Goal: Task Accomplishment & Management: Complete application form

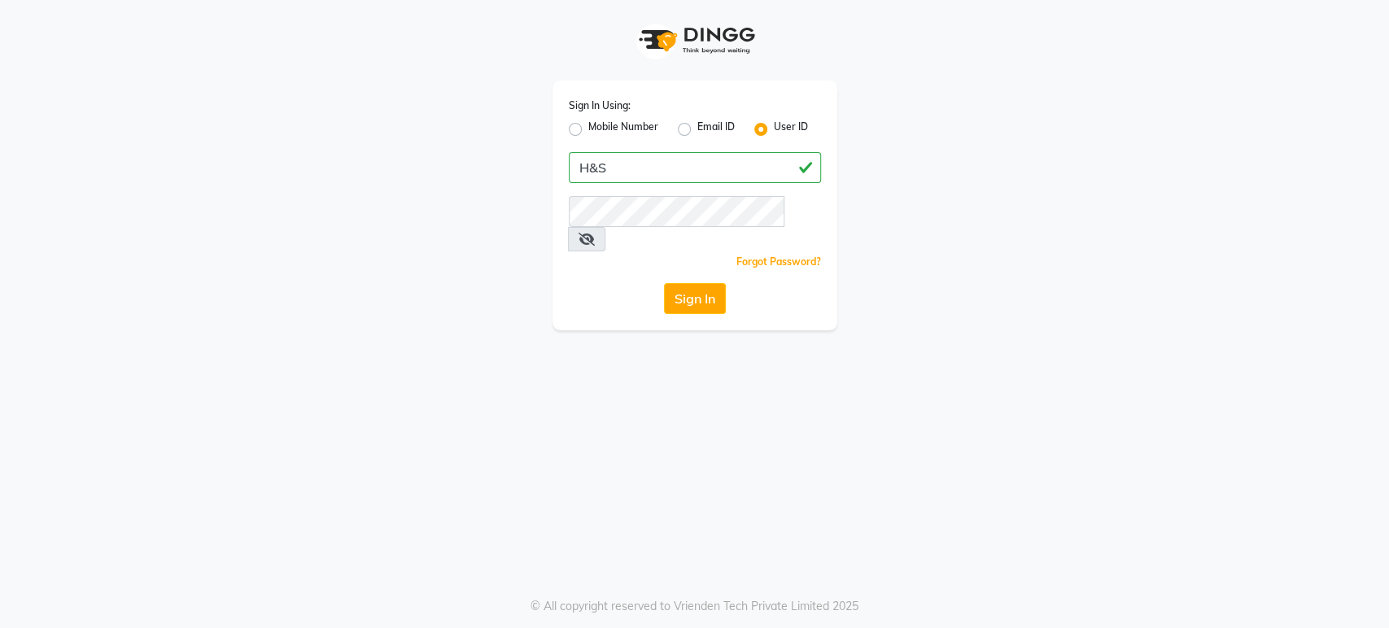
type input "H&S"
click at [605, 227] on span at bounding box center [586, 239] width 37 height 24
click at [595, 233] on icon at bounding box center [587, 239] width 16 height 13
click at [593, 233] on icon at bounding box center [586, 239] width 15 height 13
click at [605, 227] on span at bounding box center [586, 239] width 37 height 24
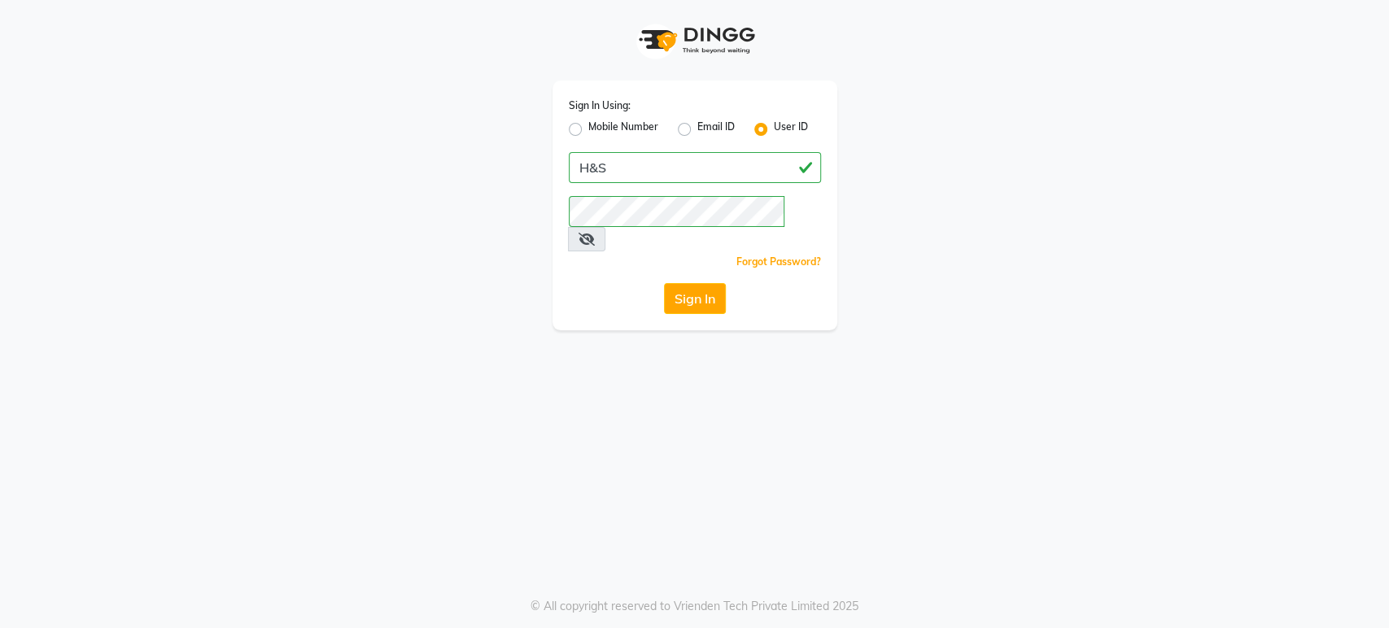
click at [595, 233] on icon at bounding box center [587, 239] width 16 height 13
click at [593, 233] on icon at bounding box center [586, 239] width 15 height 13
click at [702, 283] on button "Sign In" at bounding box center [695, 298] width 62 height 31
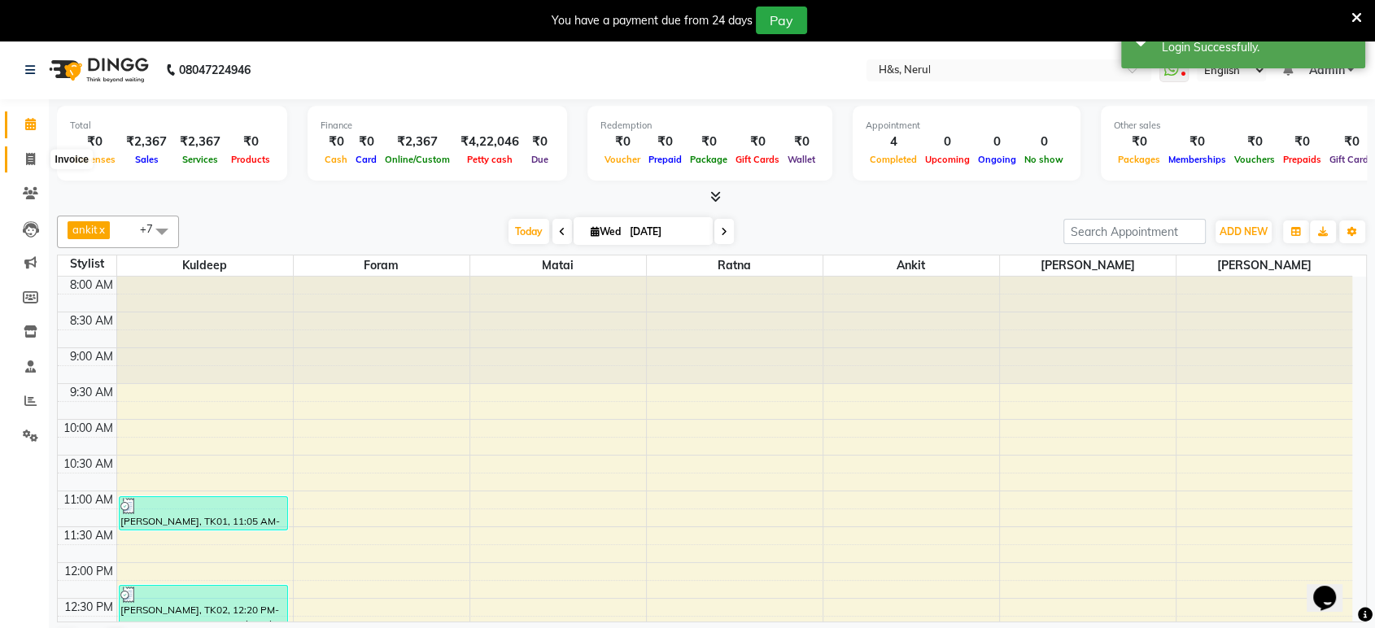
click at [33, 160] on icon at bounding box center [30, 159] width 9 height 12
select select "service"
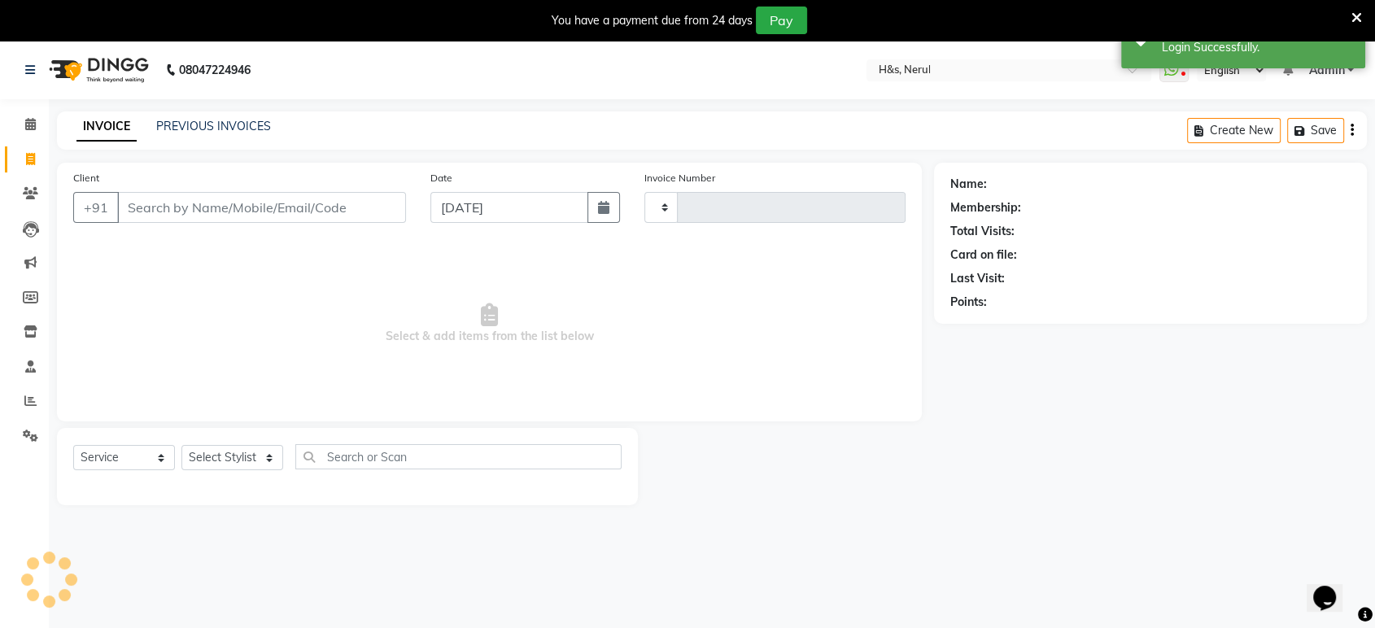
type input "2078"
select select "6419"
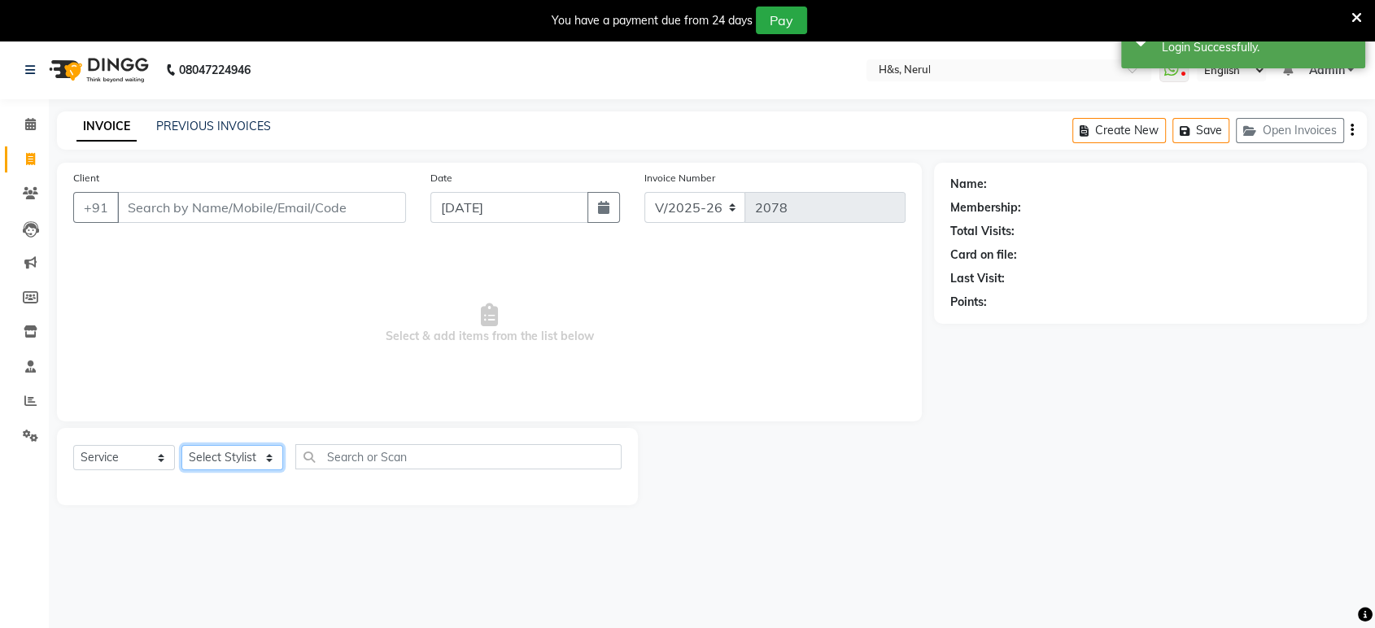
click at [231, 461] on select "Select Stylist ankit [PERSON_NAME] Foram [PERSON_NAME] [PERSON_NAME] [PERSON_NA…" at bounding box center [232, 457] width 102 height 25
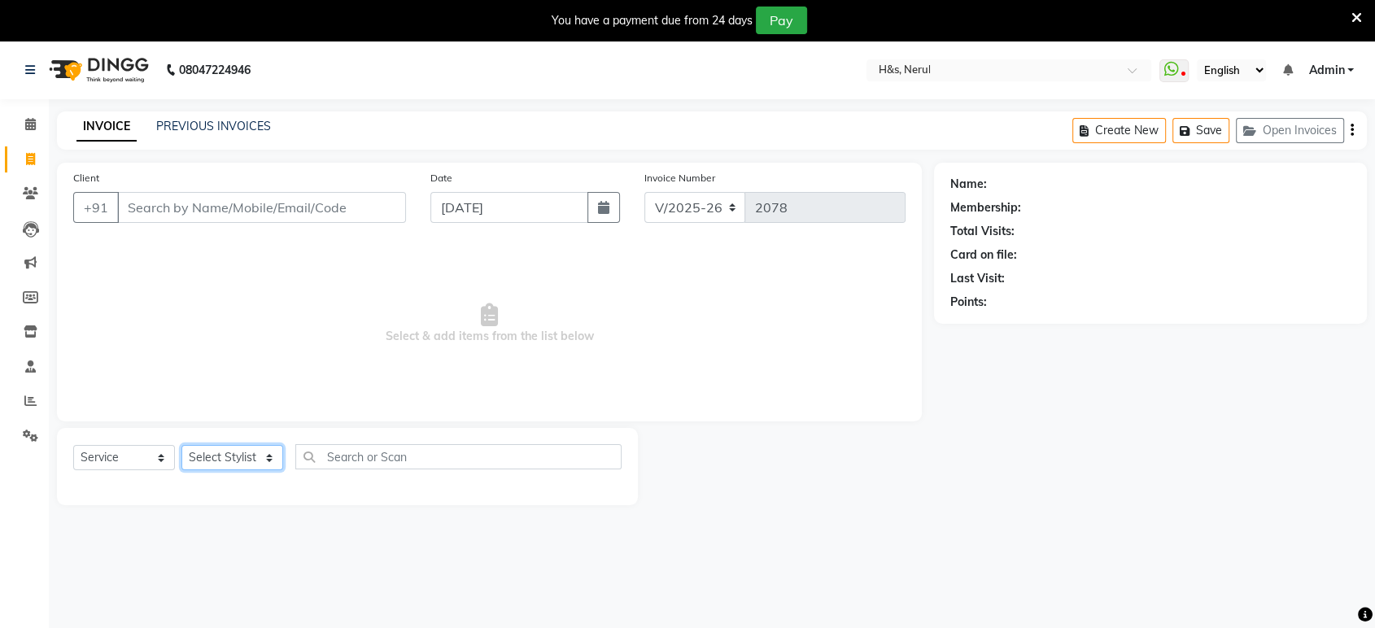
select select "49331"
click at [181, 445] on select "Select Stylist ankit [PERSON_NAME] Foram [PERSON_NAME] [PERSON_NAME] [PERSON_NA…" at bounding box center [232, 457] width 102 height 25
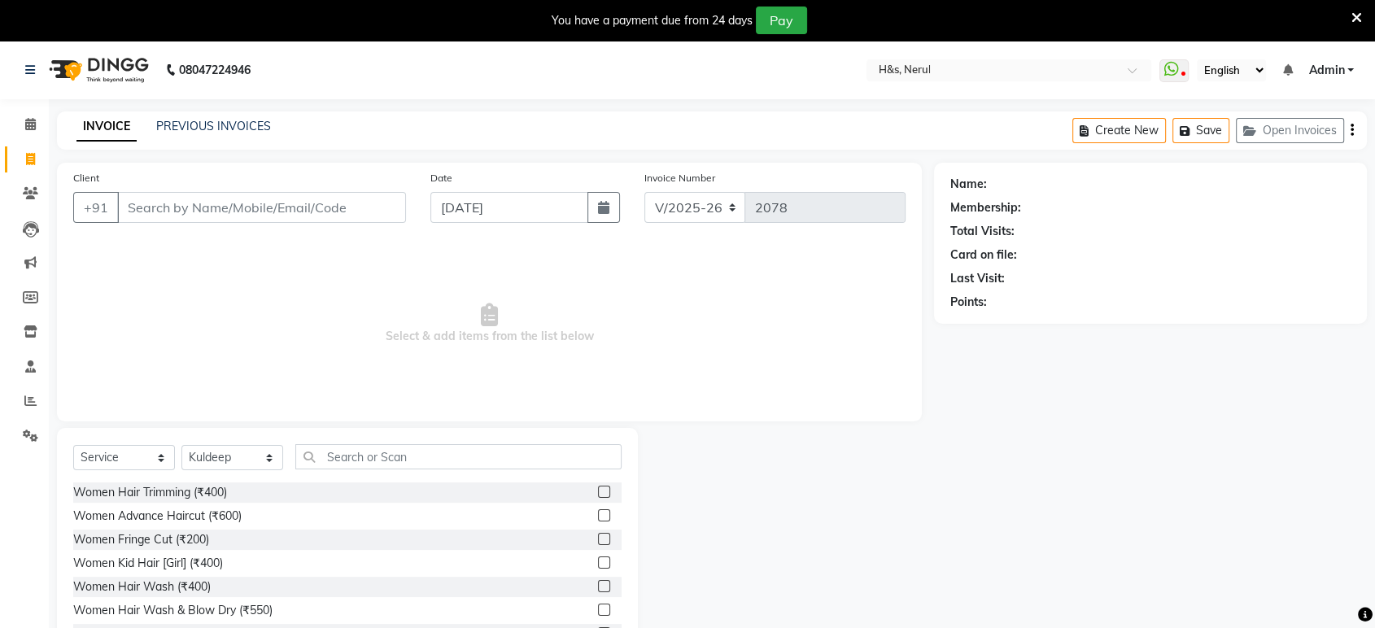
click at [598, 608] on label at bounding box center [604, 610] width 12 height 12
click at [598, 608] on input "checkbox" at bounding box center [603, 610] width 11 height 11
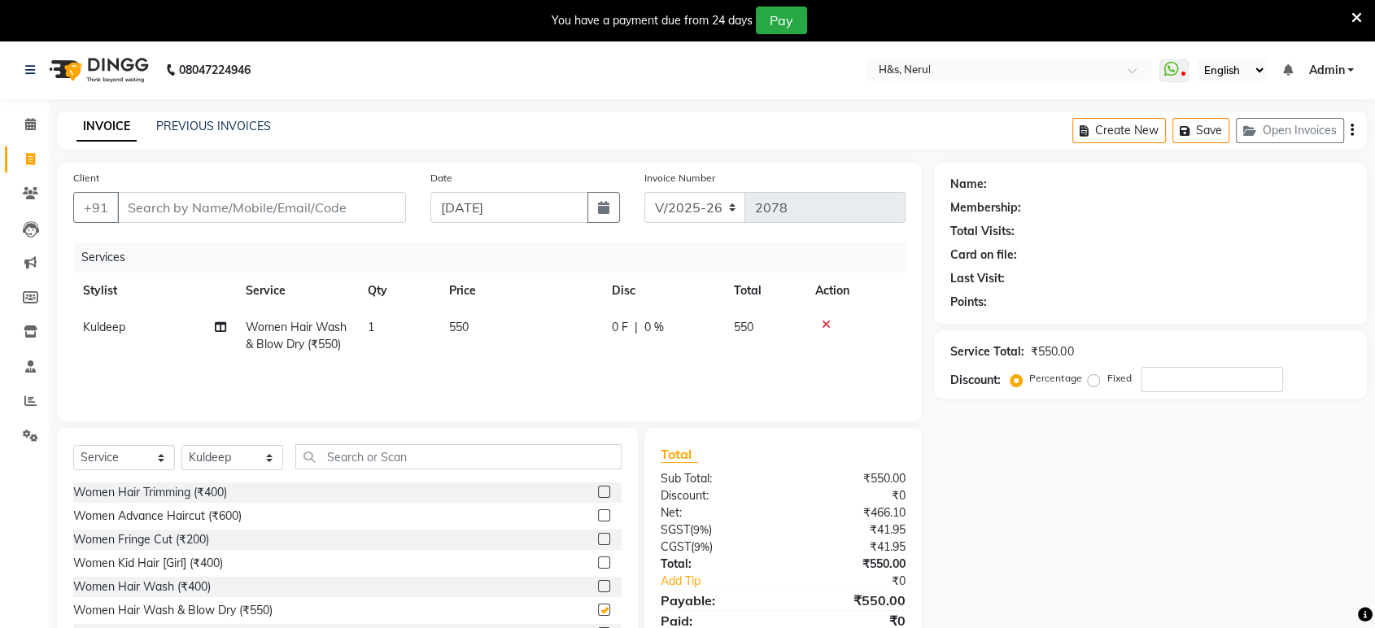
checkbox input "false"
click at [304, 207] on input "Client" at bounding box center [261, 207] width 289 height 31
type input "9"
type input "0"
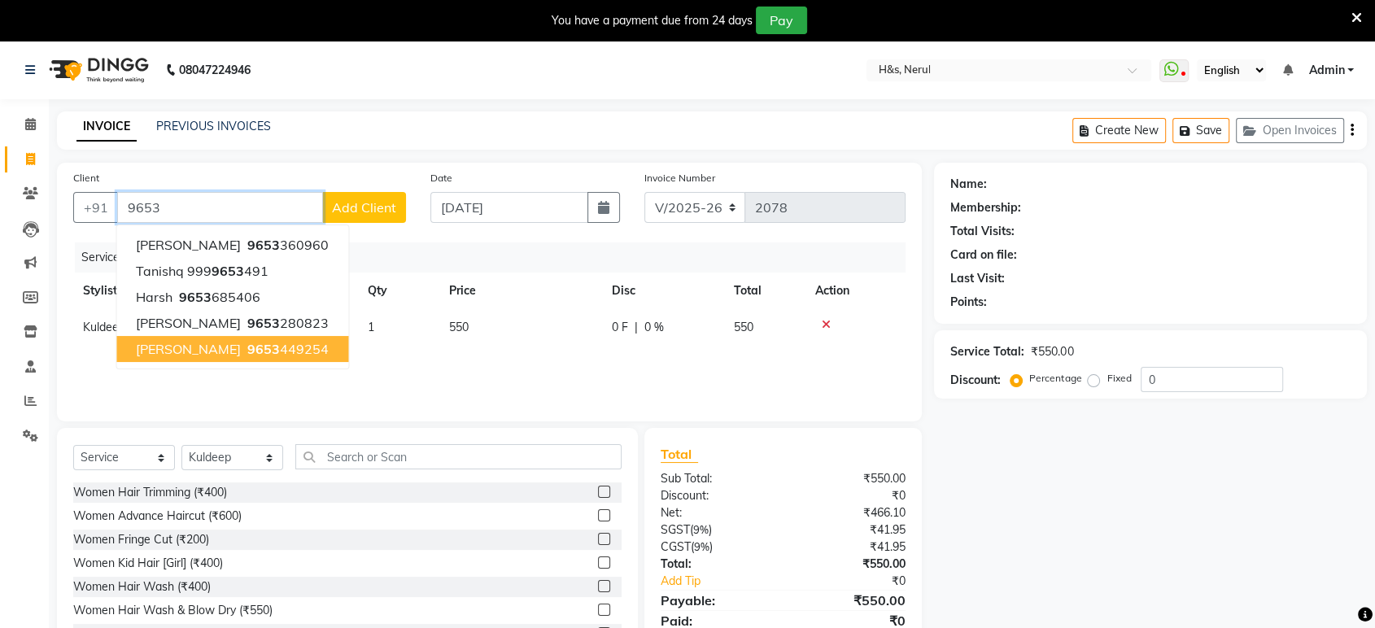
click at [247, 348] on span "9653" at bounding box center [263, 349] width 33 height 16
type input "9653449254"
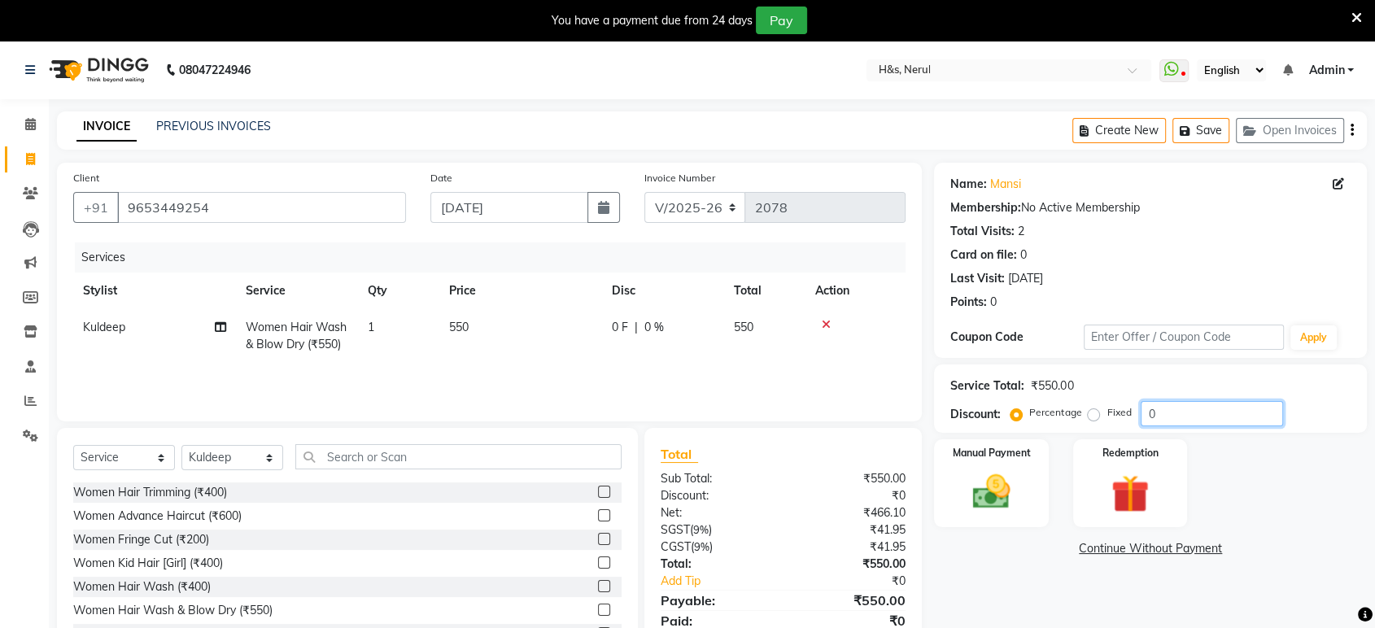
click at [1271, 420] on input "0" at bounding box center [1212, 413] width 142 height 25
type input "15"
drag, startPoint x: 1272, startPoint y: 496, endPoint x: 1133, endPoint y: 505, distance: 138.7
click at [1271, 487] on div "Manual Payment Redemption" at bounding box center [1150, 483] width 457 height 88
click at [991, 511] on img at bounding box center [990, 493] width 63 height 46
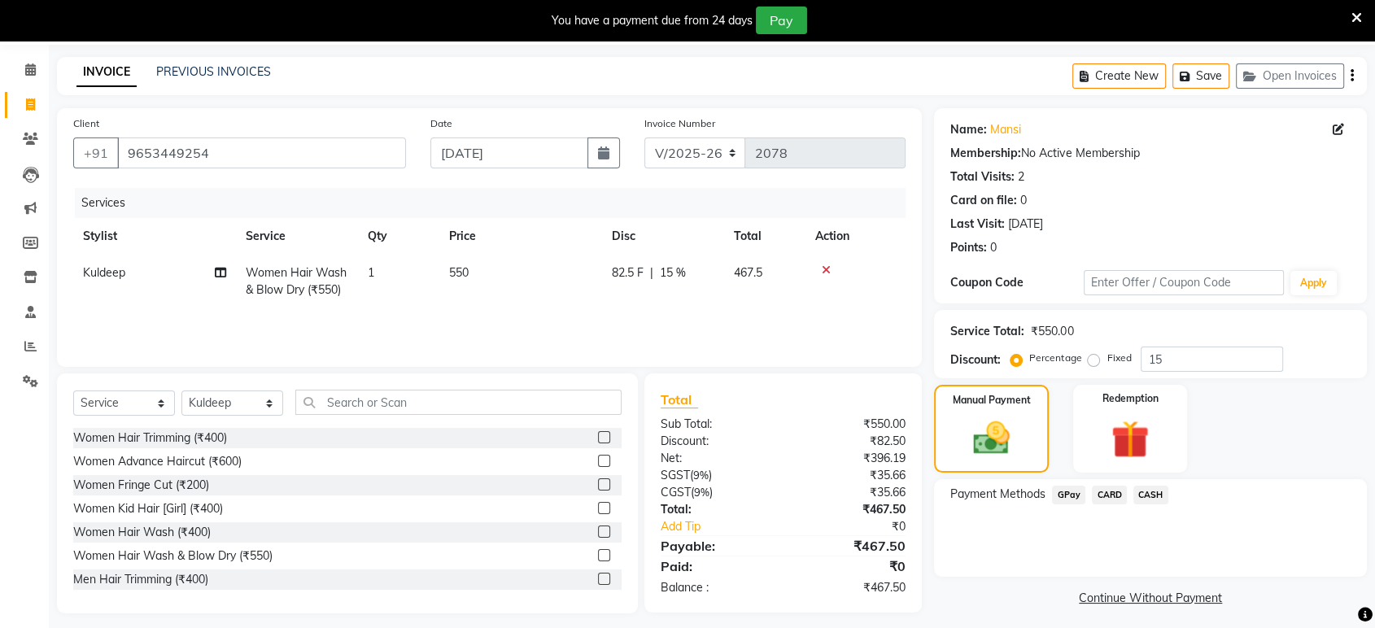
scroll to position [59, 0]
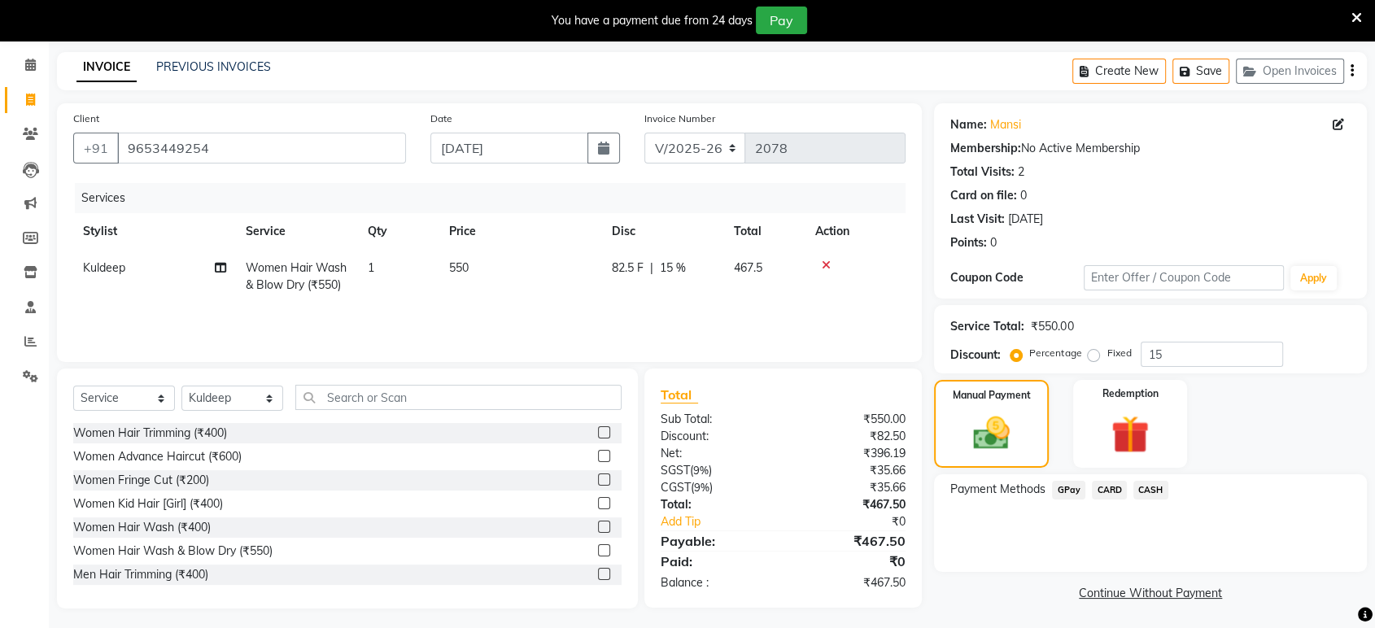
click at [1062, 491] on span "GPay" at bounding box center [1068, 490] width 33 height 19
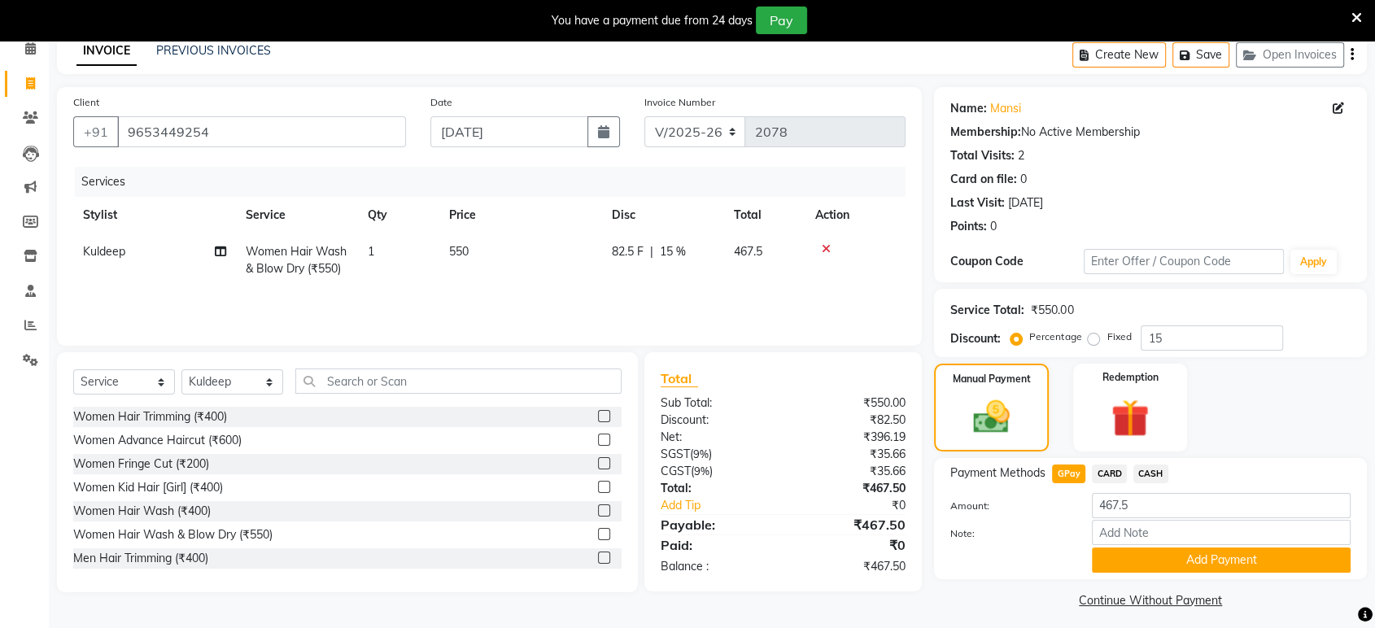
scroll to position [84, 0]
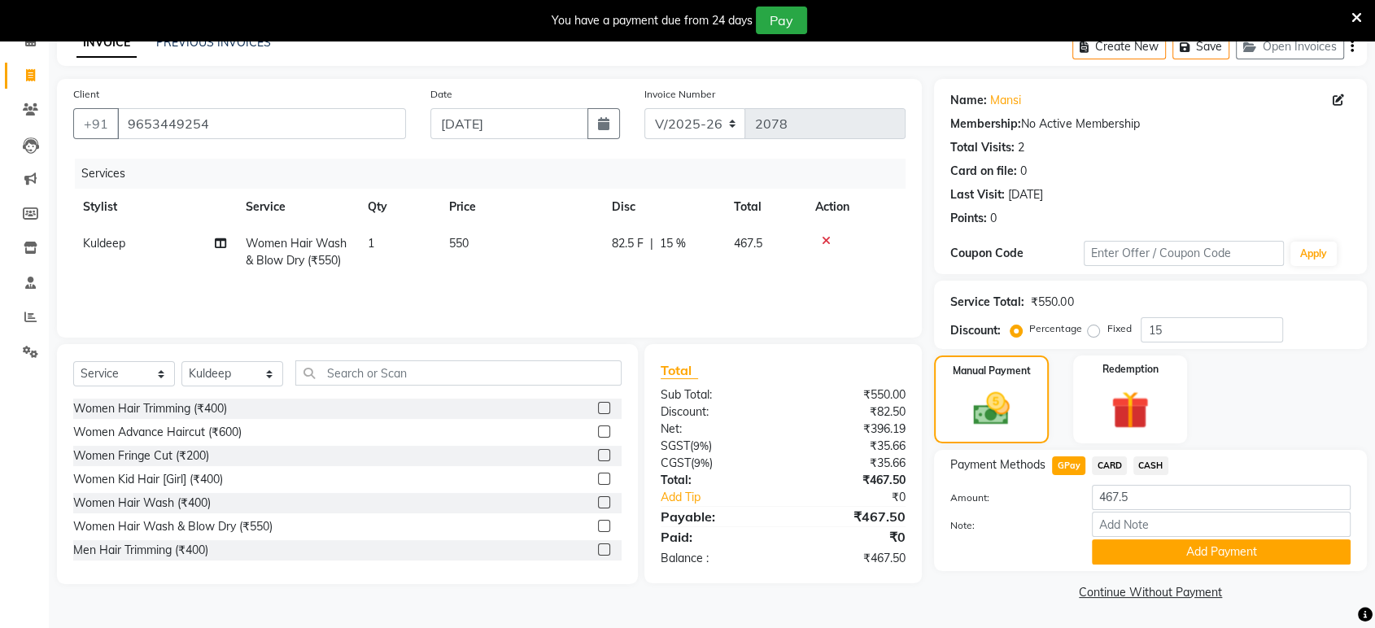
click at [813, 238] on td at bounding box center [856, 252] width 100 height 54
click at [624, 247] on span "82.5 F" at bounding box center [628, 243] width 32 height 17
select select "49331"
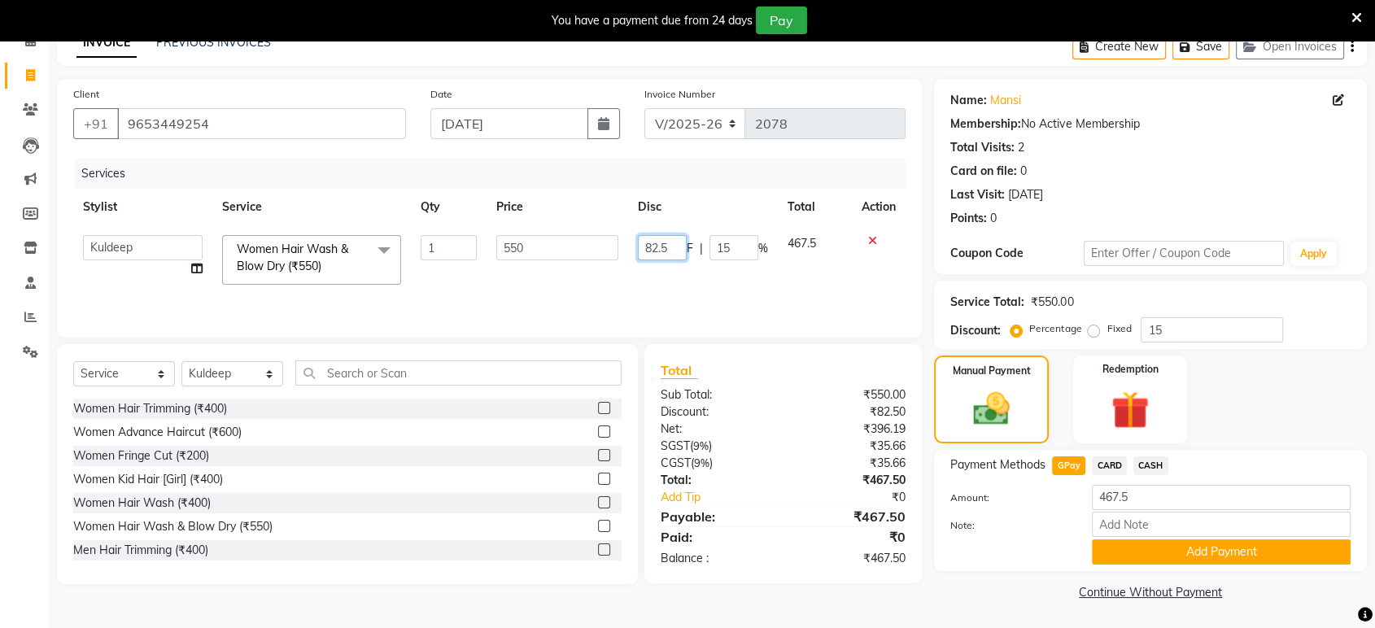
click at [672, 238] on input "82.5" at bounding box center [662, 247] width 49 height 25
type input "83"
click at [1002, 592] on link "Continue Without Payment" at bounding box center [1150, 592] width 426 height 17
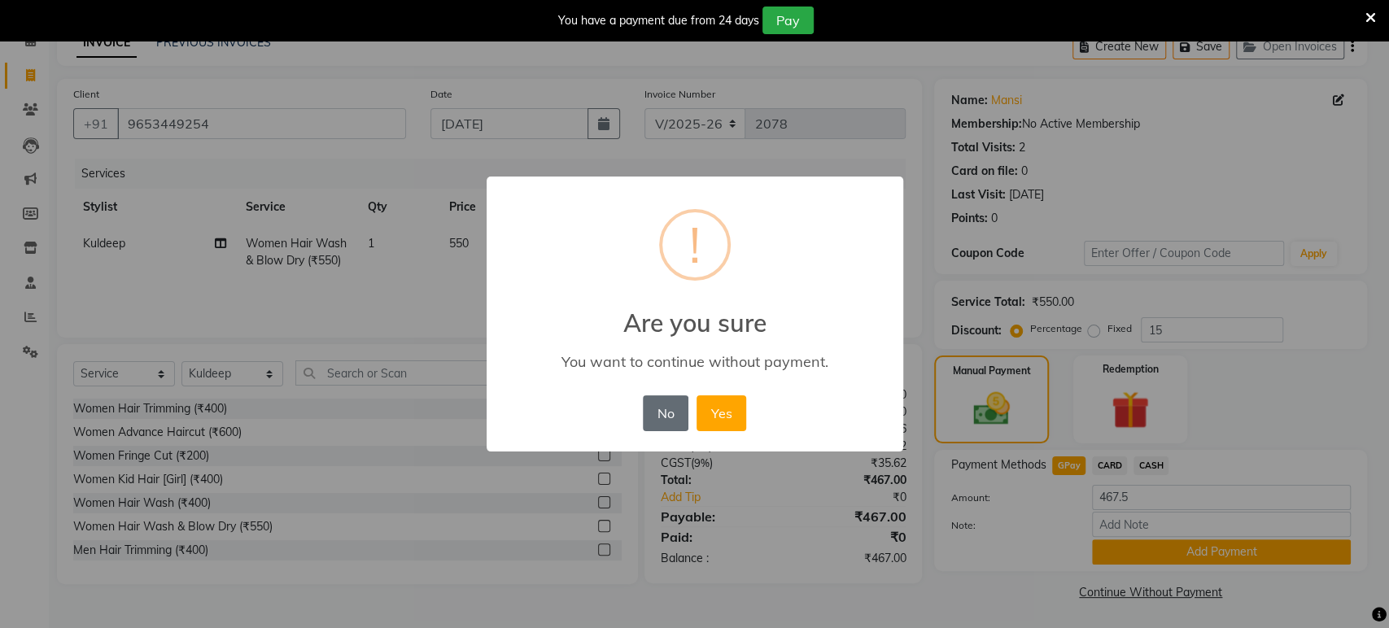
click at [662, 409] on button "No" at bounding box center [666, 413] width 46 height 36
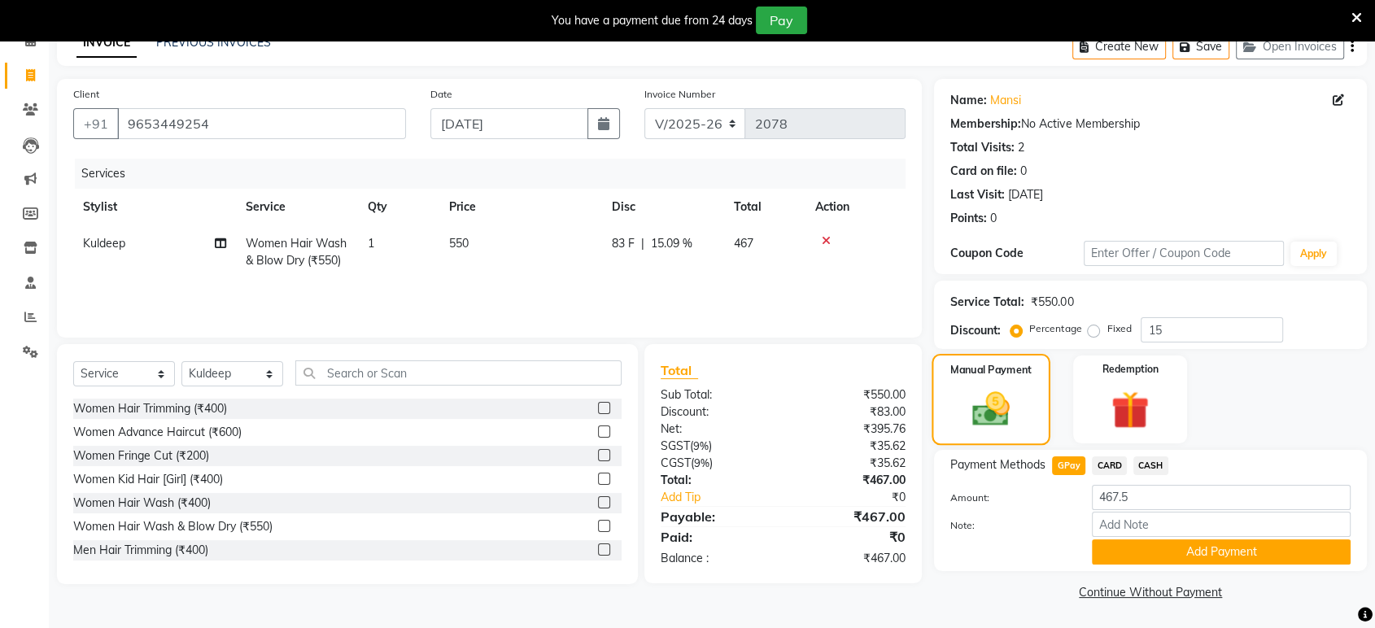
click at [941, 412] on div "Manual Payment" at bounding box center [991, 399] width 119 height 91
click at [1153, 465] on span "CASH" at bounding box center [1150, 465] width 35 height 19
type input "467"
click at [1072, 463] on span "GPay" at bounding box center [1068, 465] width 33 height 19
click at [1191, 557] on button "Add Payment" at bounding box center [1221, 551] width 259 height 25
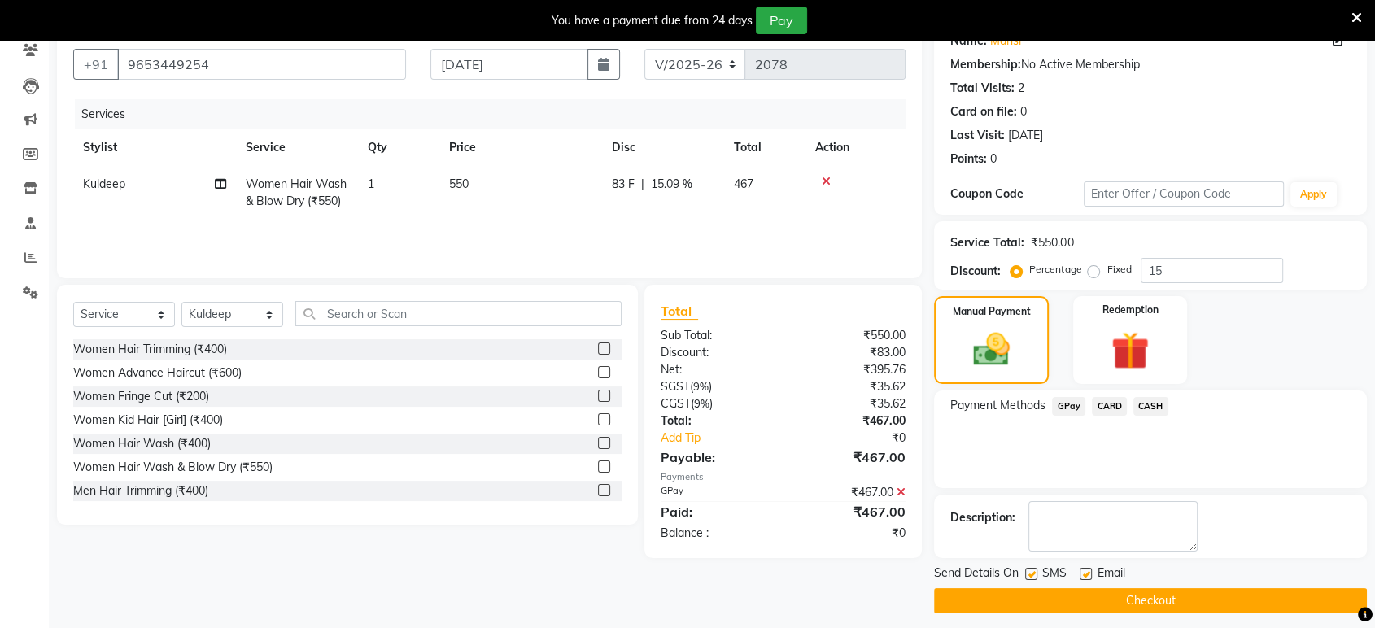
scroll to position [151, 0]
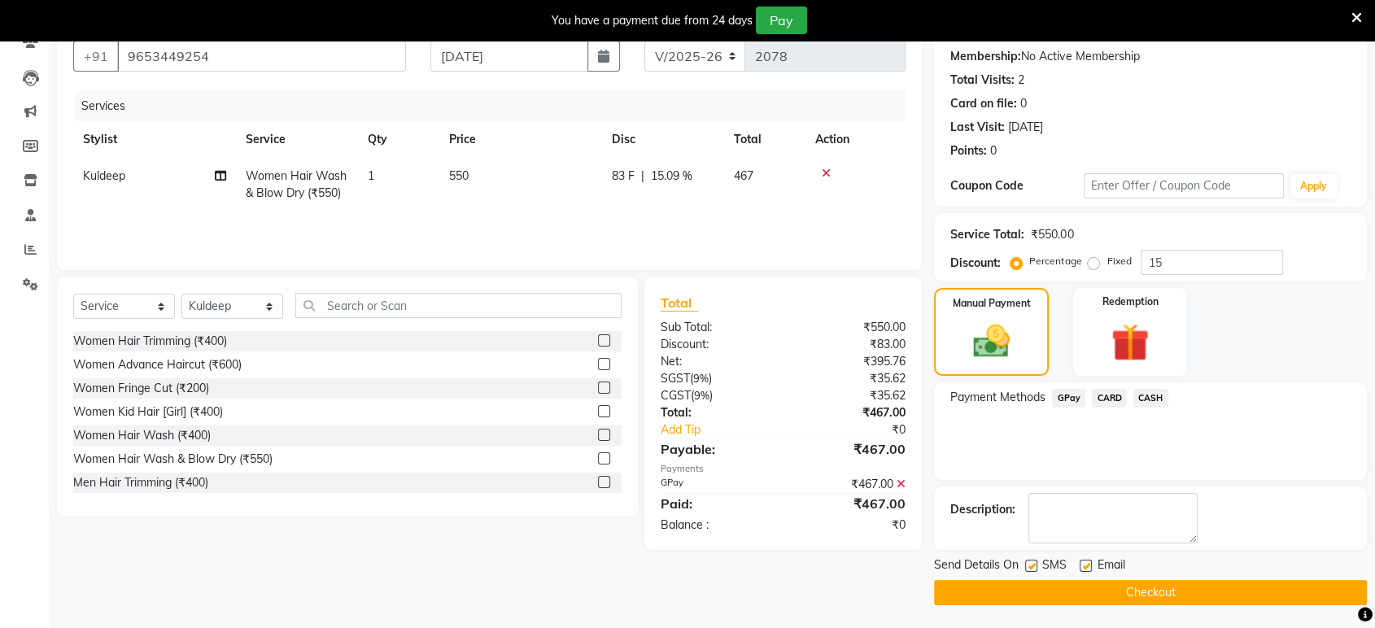
click at [1084, 568] on label at bounding box center [1086, 566] width 12 height 12
click at [1084, 568] on input "checkbox" at bounding box center [1085, 566] width 11 height 11
checkbox input "false"
click at [1031, 569] on label at bounding box center [1031, 566] width 12 height 12
click at [1031, 569] on input "checkbox" at bounding box center [1030, 566] width 11 height 11
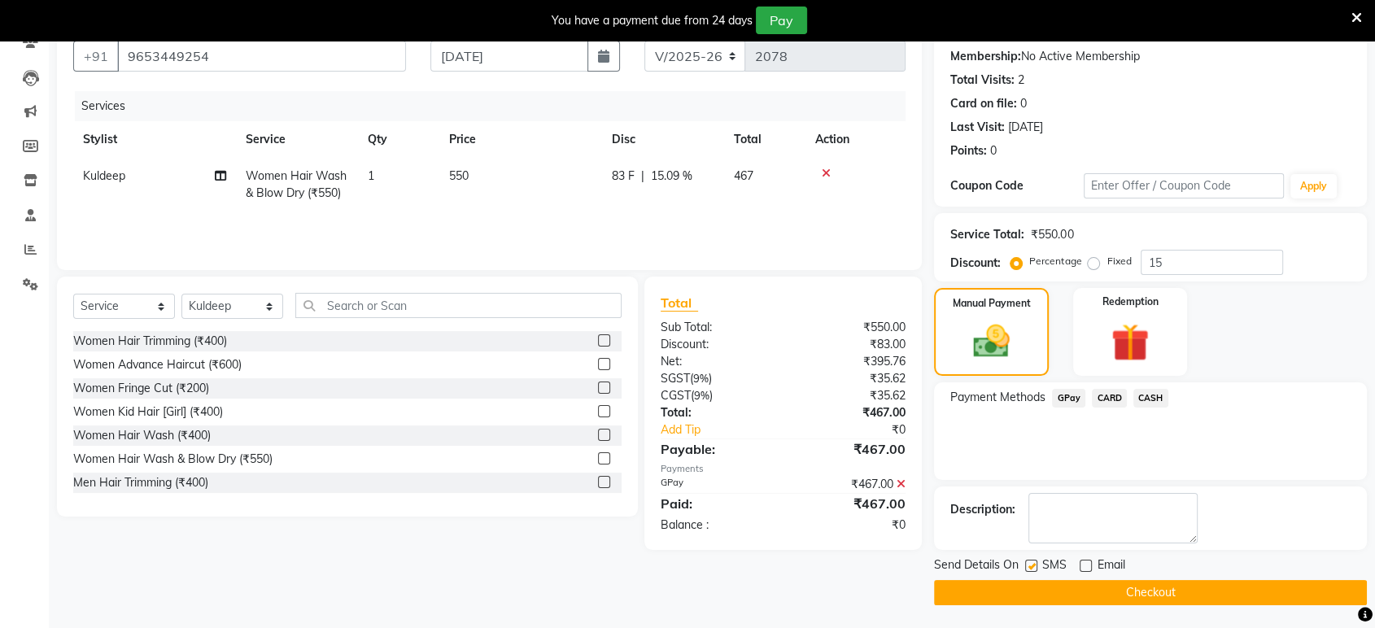
checkbox input "false"
click at [1047, 593] on button "Checkout" at bounding box center [1150, 592] width 433 height 25
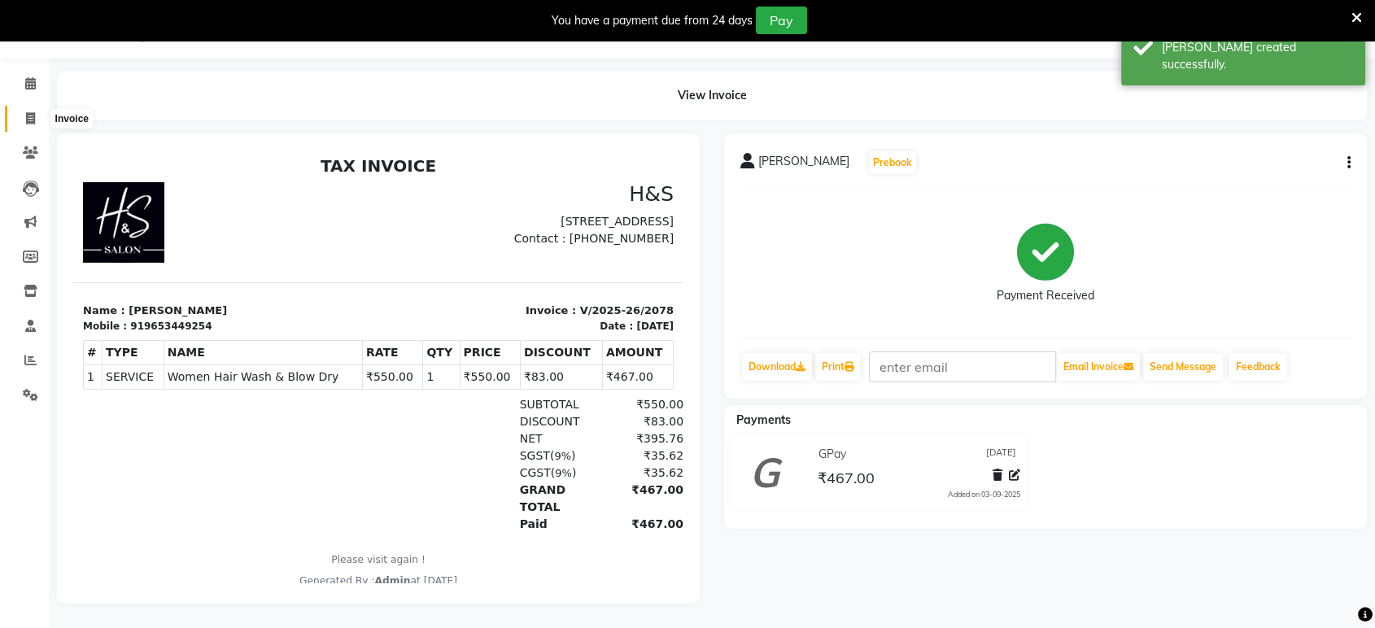
drag, startPoint x: 28, startPoint y: 109, endPoint x: 28, endPoint y: 117, distance: 8.2
click at [28, 112] on icon at bounding box center [30, 118] width 9 height 12
select select "6419"
select select "service"
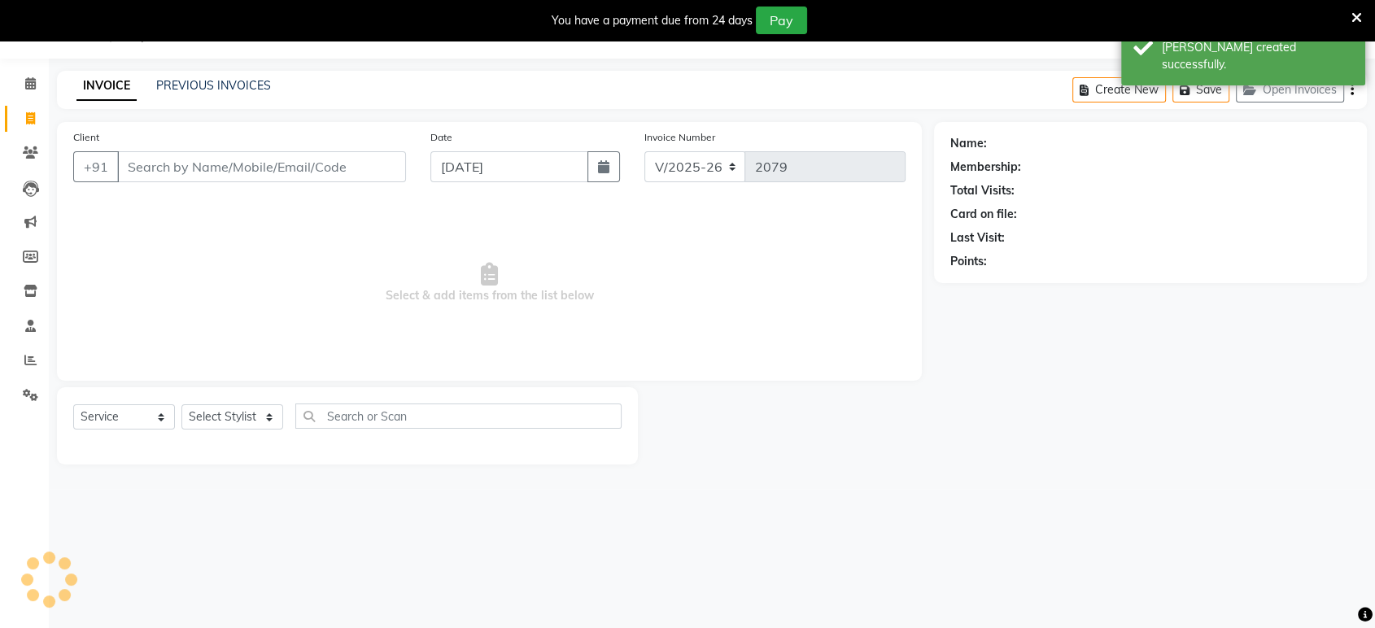
scroll to position [40, 0]
click at [263, 406] on select "Select Stylist ankit [PERSON_NAME] Foram [PERSON_NAME] [PERSON_NAME] [PERSON_NA…" at bounding box center [232, 417] width 102 height 25
select select "61692"
click at [181, 405] on select "Select Stylist ankit [PERSON_NAME] Foram [PERSON_NAME] [PERSON_NAME] [PERSON_NA…" at bounding box center [232, 417] width 102 height 25
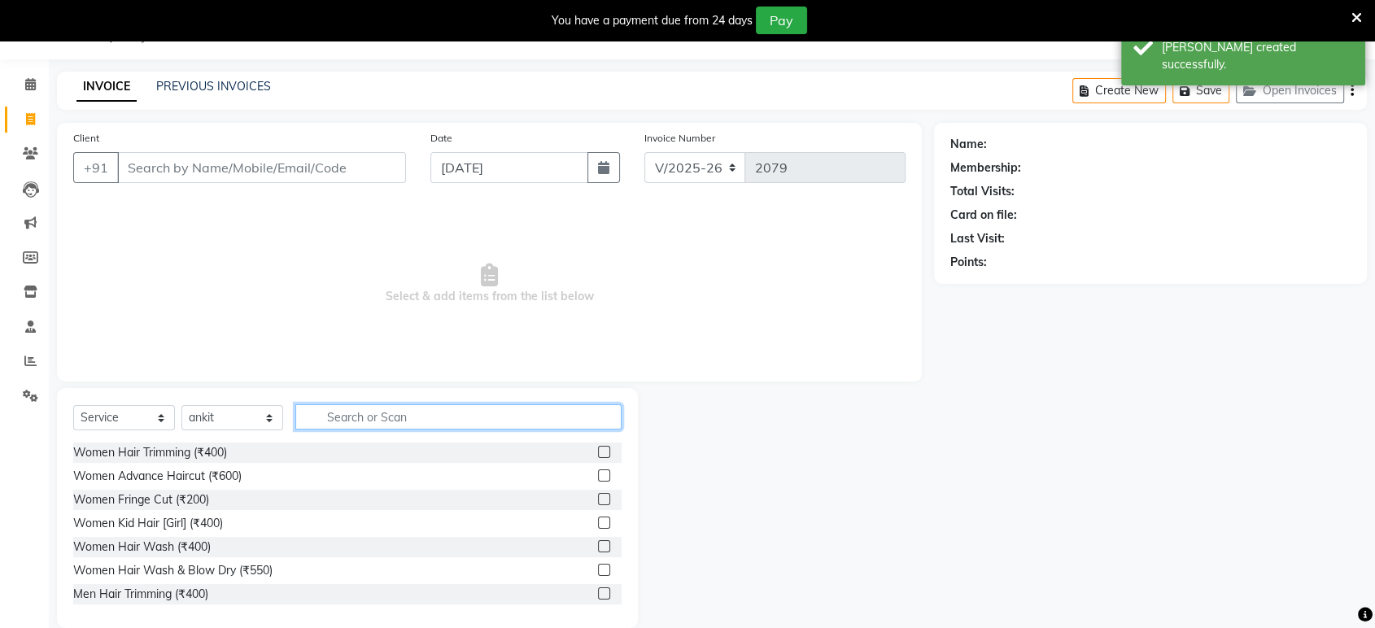
click at [356, 423] on input "text" at bounding box center [458, 416] width 326 height 25
click at [598, 468] on div at bounding box center [610, 476] width 24 height 20
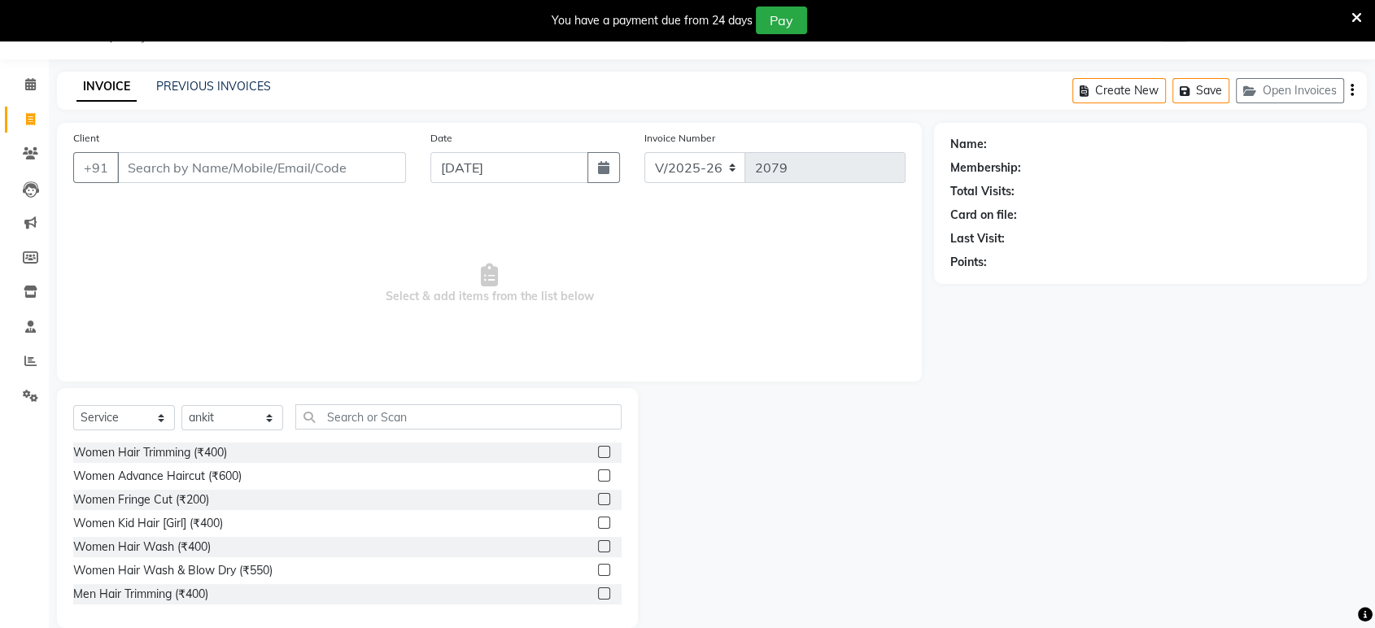
click at [598, 546] on label at bounding box center [604, 546] width 12 height 12
click at [598, 546] on input "checkbox" at bounding box center [603, 547] width 11 height 11
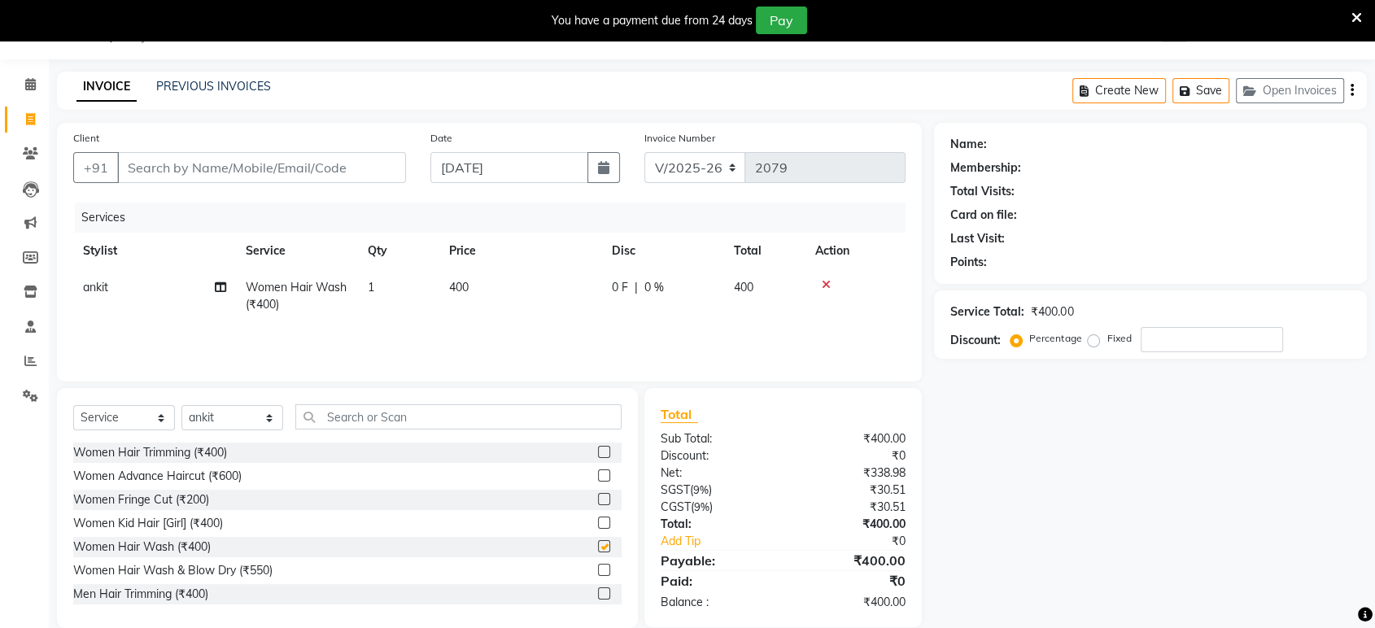
checkbox input "false"
click at [598, 475] on label at bounding box center [604, 476] width 12 height 12
click at [598, 475] on input "checkbox" at bounding box center [603, 476] width 11 height 11
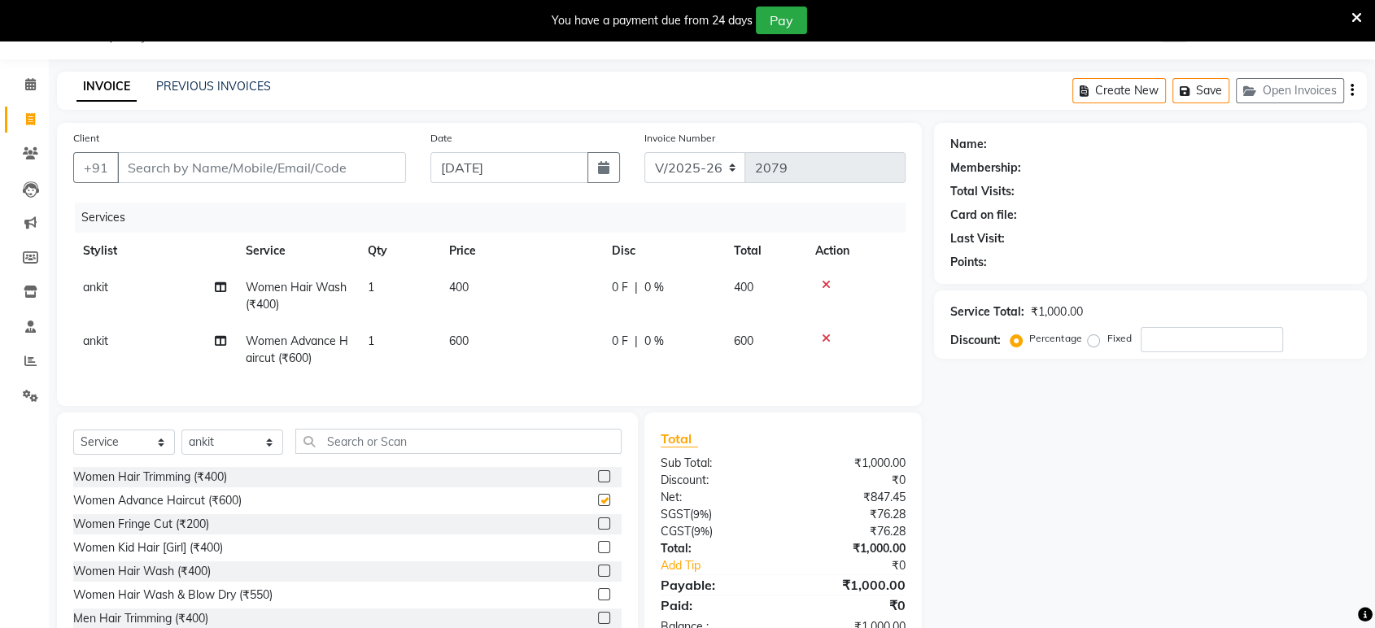
checkbox input "false"
click at [239, 446] on select "Select Stylist ankit [PERSON_NAME] Foram [PERSON_NAME] [PERSON_NAME] [PERSON_NA…" at bounding box center [232, 442] width 102 height 25
select select "89022"
click at [181, 443] on select "Select Stylist ankit [PERSON_NAME] Foram [PERSON_NAME] [PERSON_NAME] [PERSON_NA…" at bounding box center [232, 442] width 102 height 25
click at [332, 454] on input "text" at bounding box center [458, 441] width 326 height 25
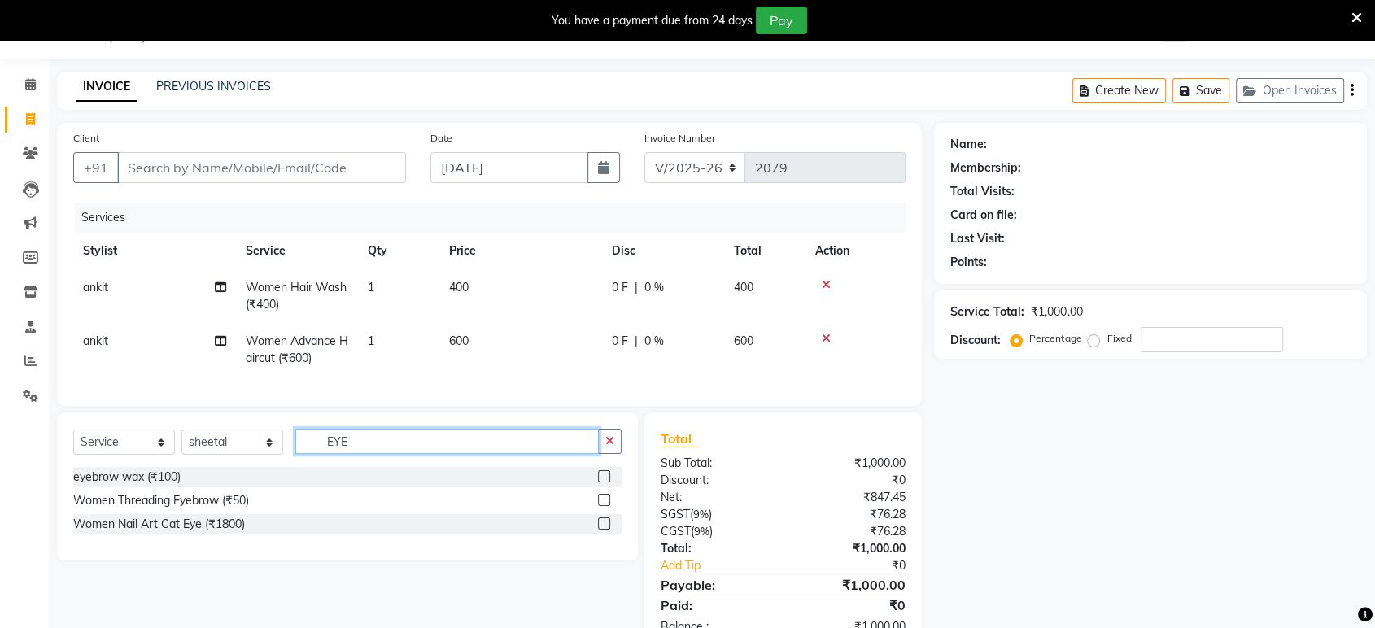
type input "EYE"
click at [605, 506] on label at bounding box center [604, 500] width 12 height 12
click at [605, 506] on input "checkbox" at bounding box center [603, 501] width 11 height 11
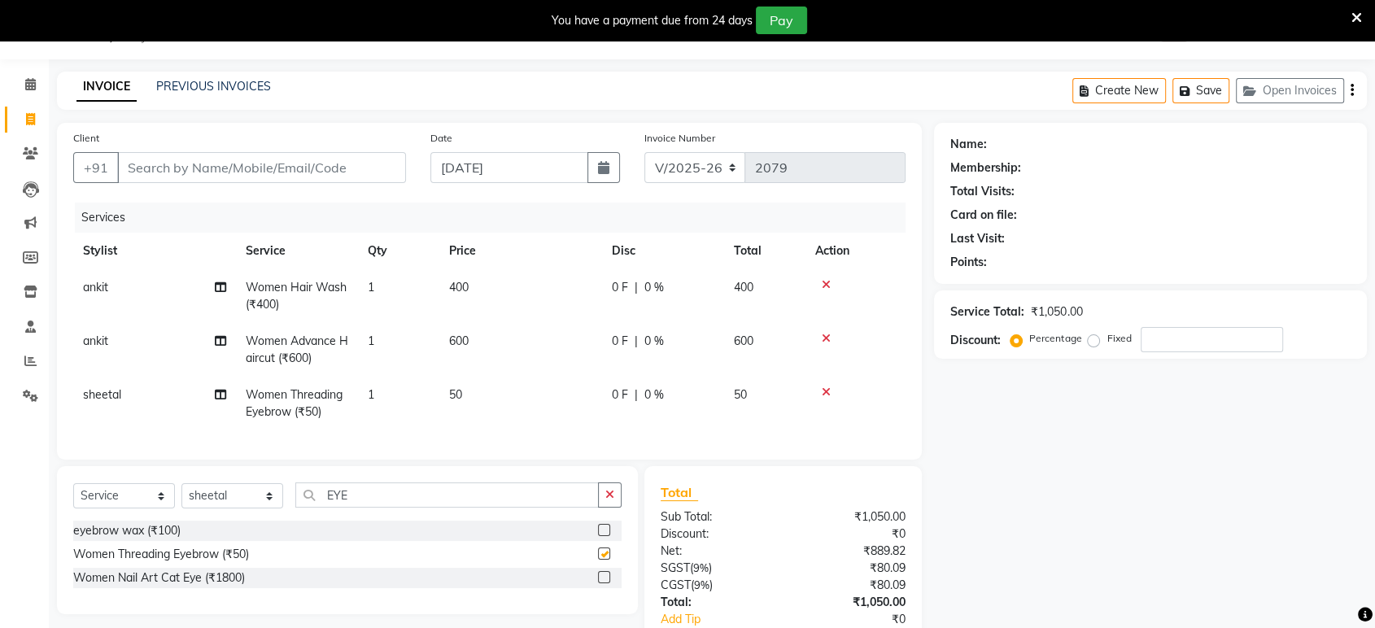
checkbox input "false"
click at [500, 404] on td "50" at bounding box center [520, 404] width 163 height 54
select select "89022"
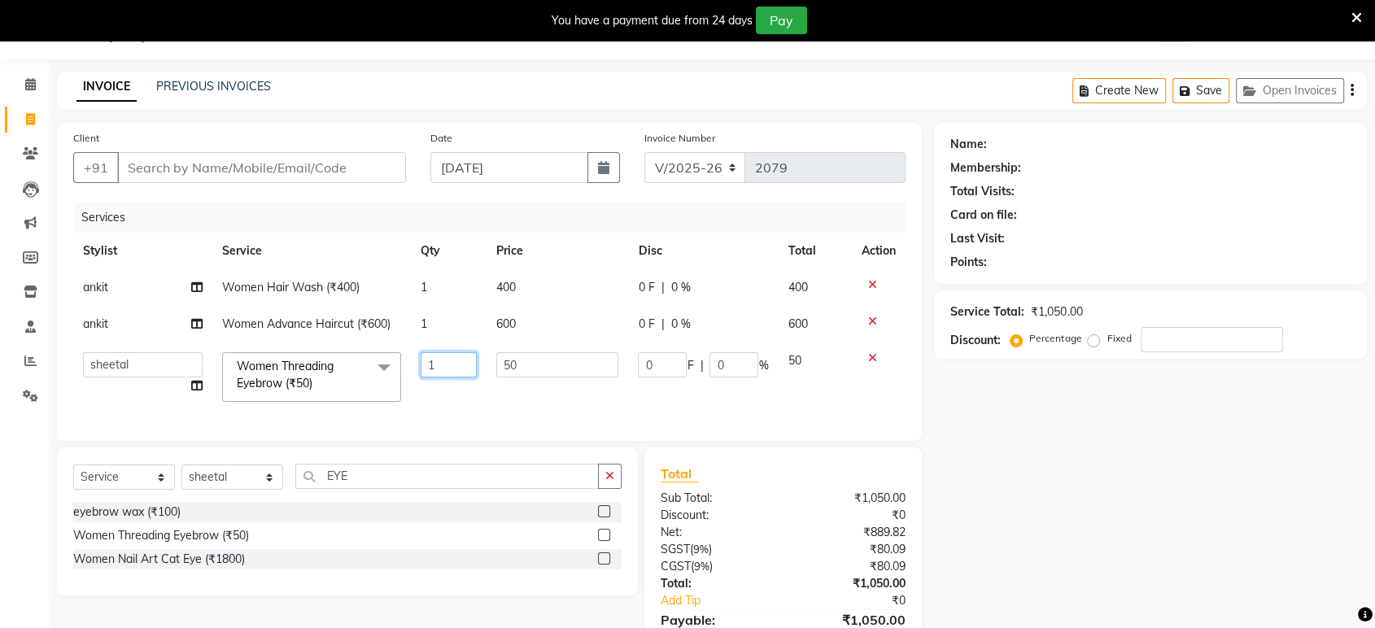
click at [471, 374] on input "1" at bounding box center [449, 364] width 56 height 25
type input "2"
click at [945, 496] on div "Name: Membership: Total Visits: Card on file: Last Visit: Points: Service Total…" at bounding box center [1156, 405] width 445 height 564
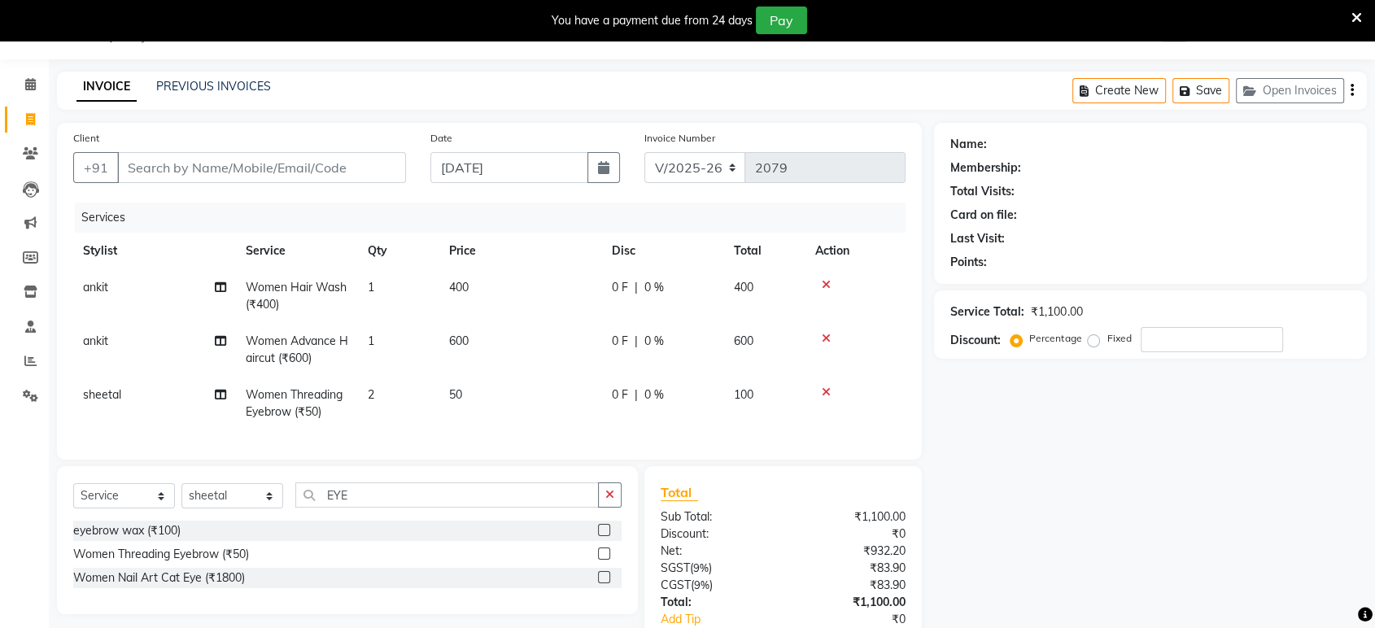
drag, startPoint x: 1170, startPoint y: 293, endPoint x: 1155, endPoint y: 317, distance: 28.2
click at [1162, 299] on div "Service Total: ₹1,100.00 Discount: Percentage Fixed" at bounding box center [1150, 324] width 433 height 68
click at [341, 171] on input "Client" at bounding box center [261, 167] width 289 height 31
type input "7"
type input "0"
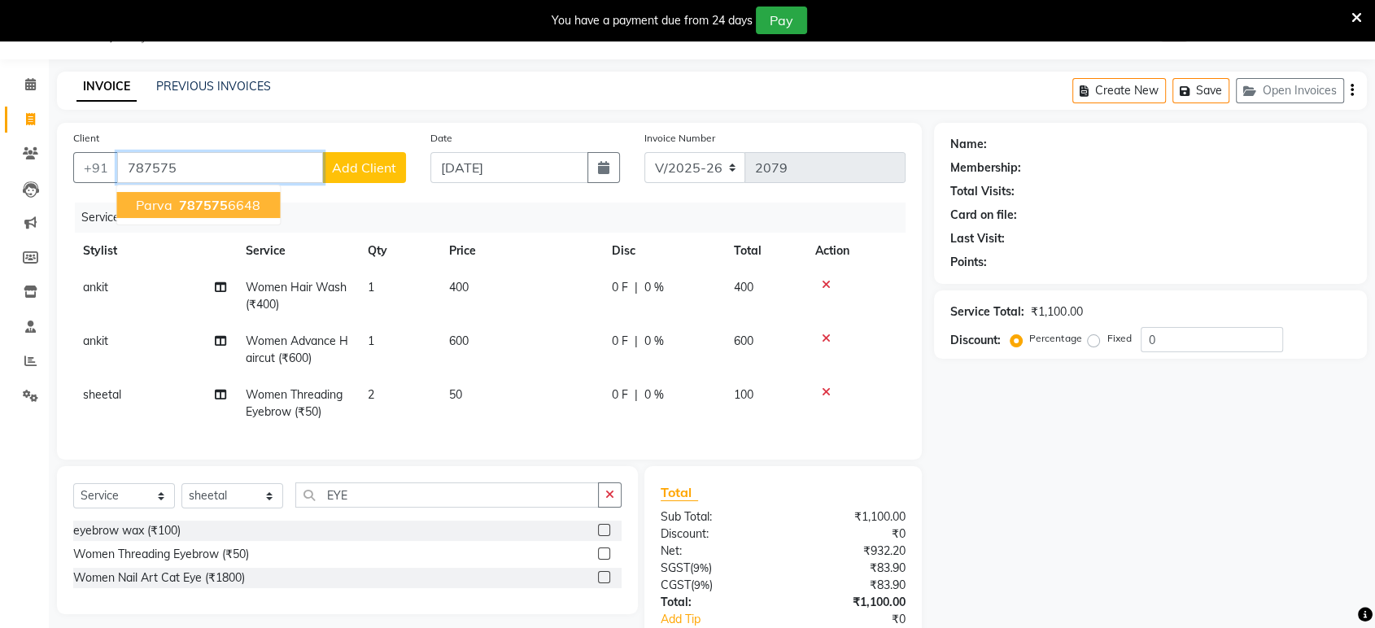
click at [230, 194] on button "parva 787575 6648" at bounding box center [198, 205] width 164 height 26
type input "7875756648"
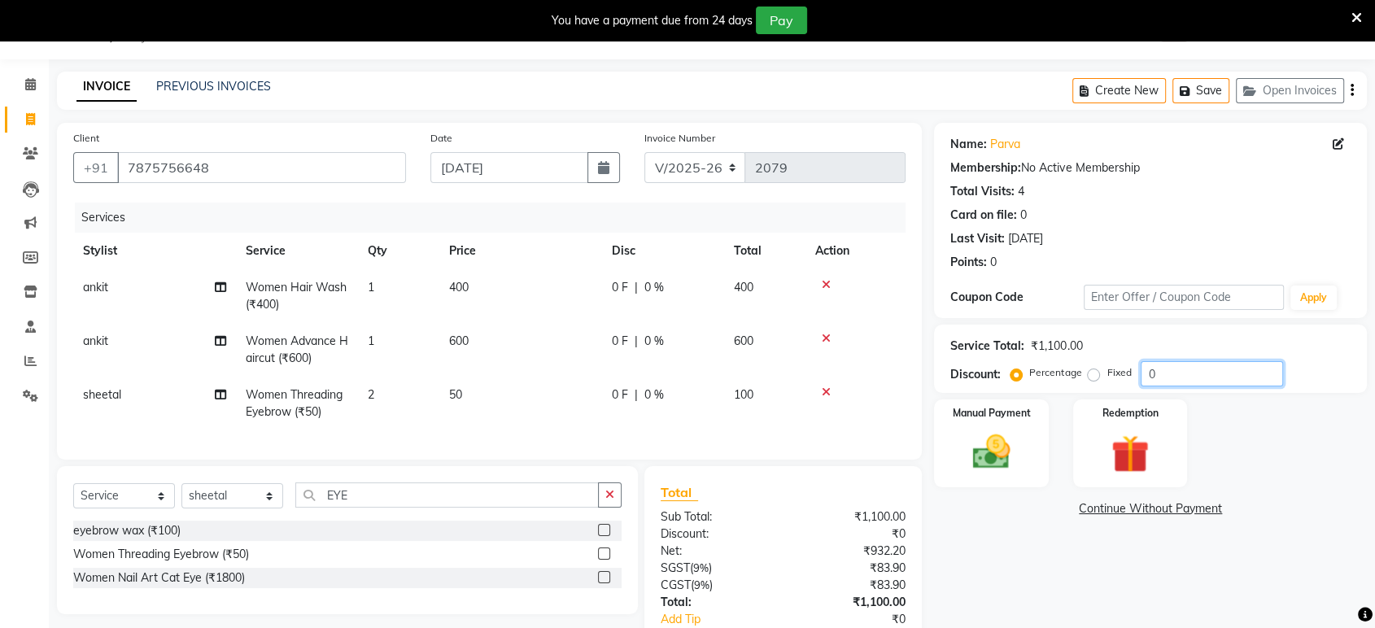
click at [1154, 376] on input "0" at bounding box center [1212, 373] width 142 height 25
type input "20"
click at [1034, 481] on div "Manual Payment" at bounding box center [991, 443] width 119 height 91
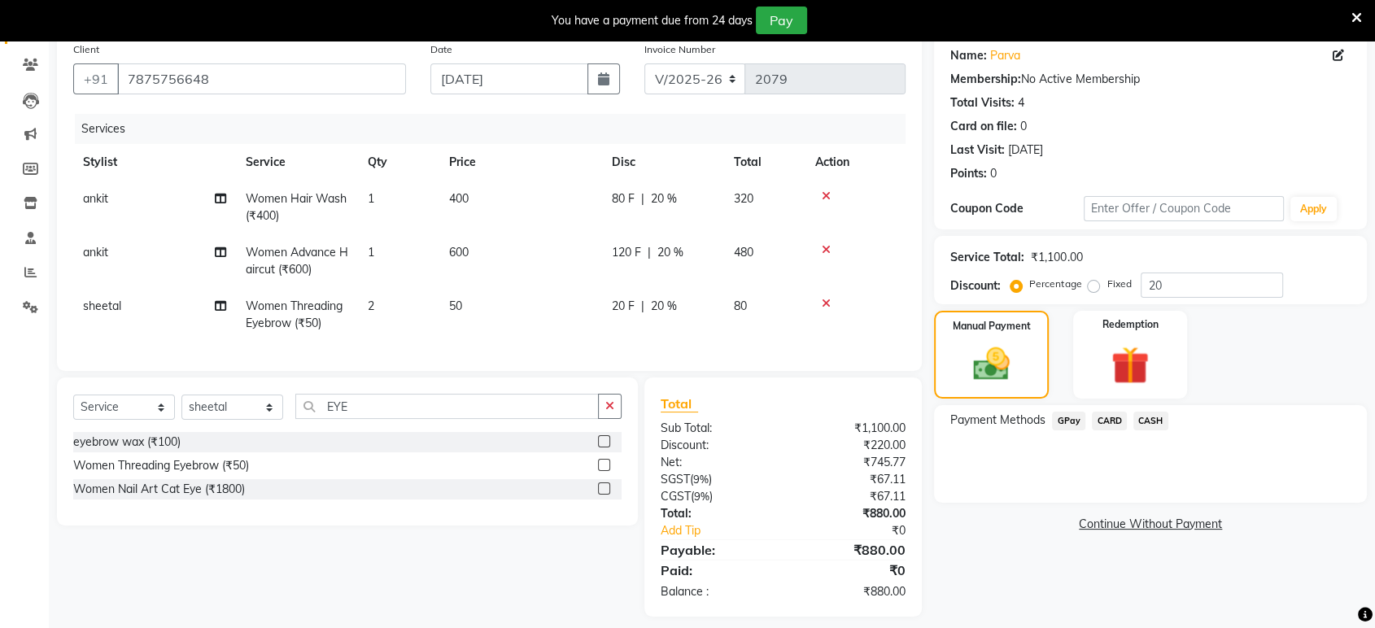
scroll to position [155, 0]
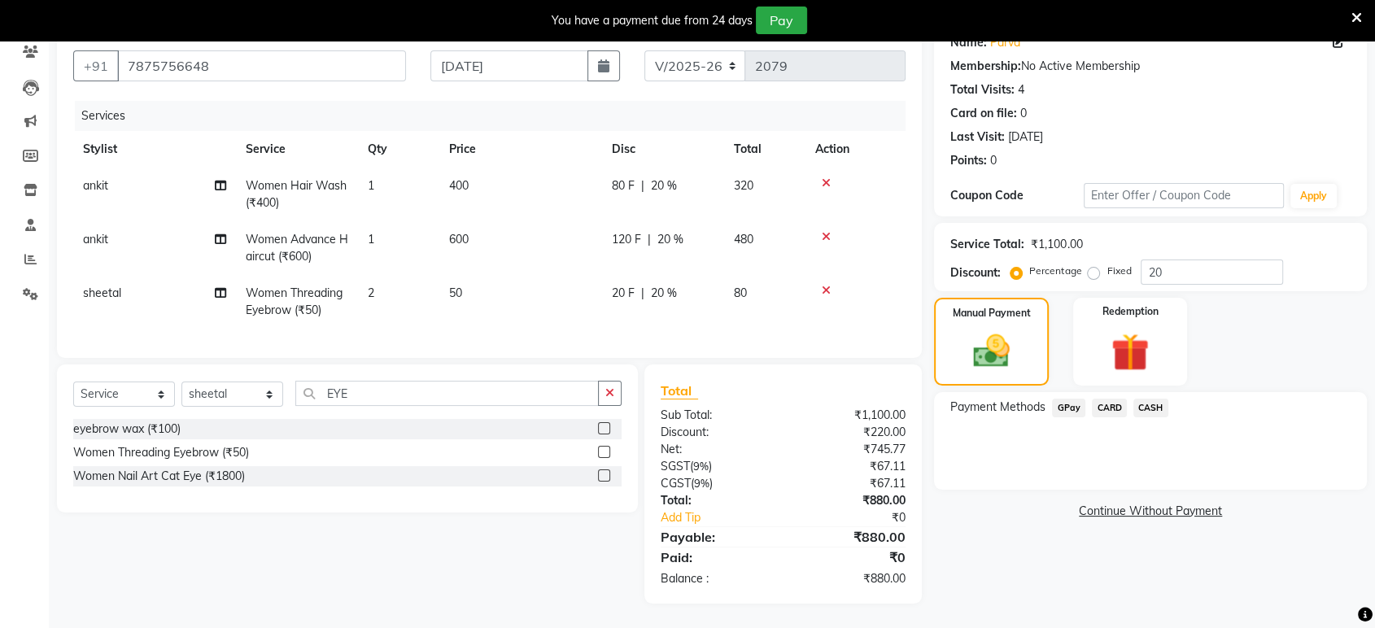
click at [1076, 399] on span "GPay" at bounding box center [1068, 408] width 33 height 19
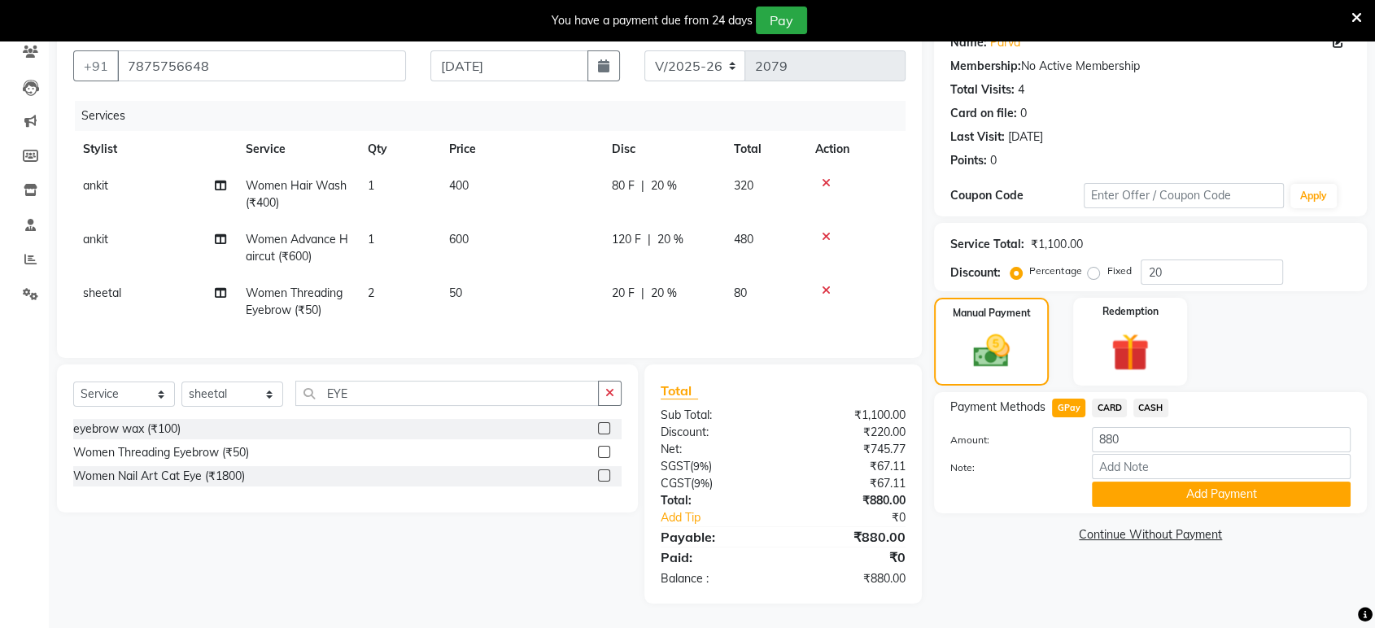
click at [1195, 482] on button "Add Payment" at bounding box center [1221, 494] width 259 height 25
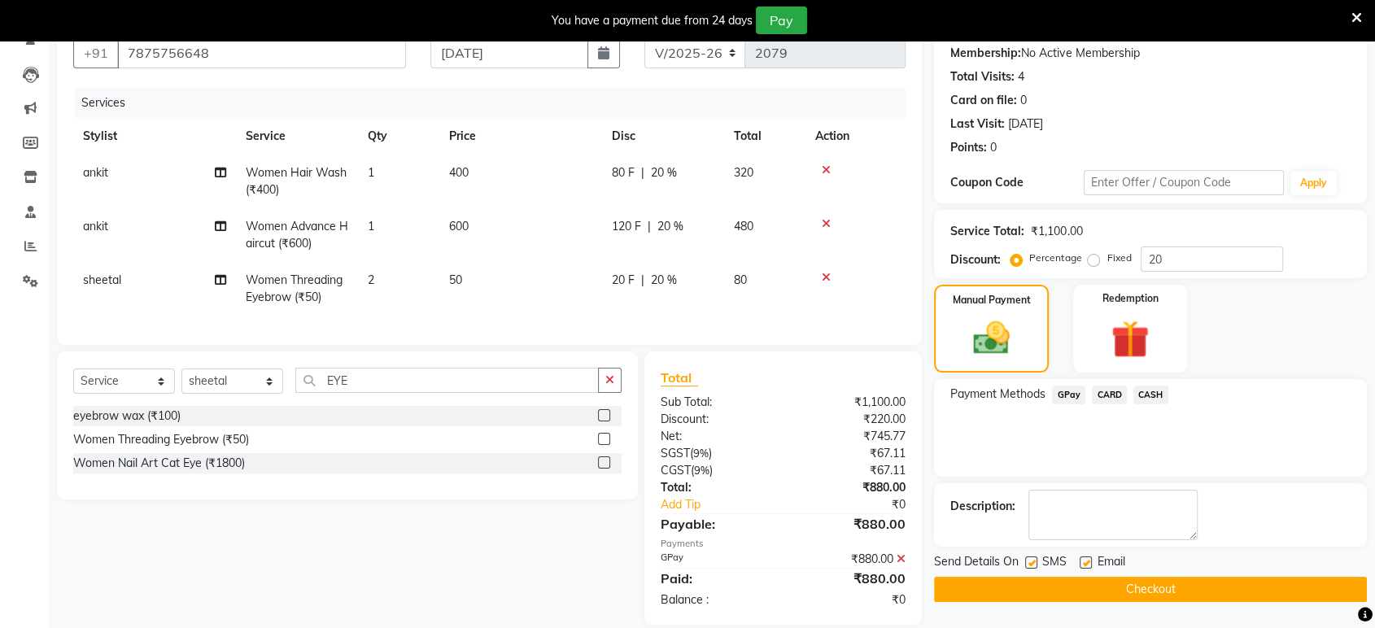
scroll to position [189, 0]
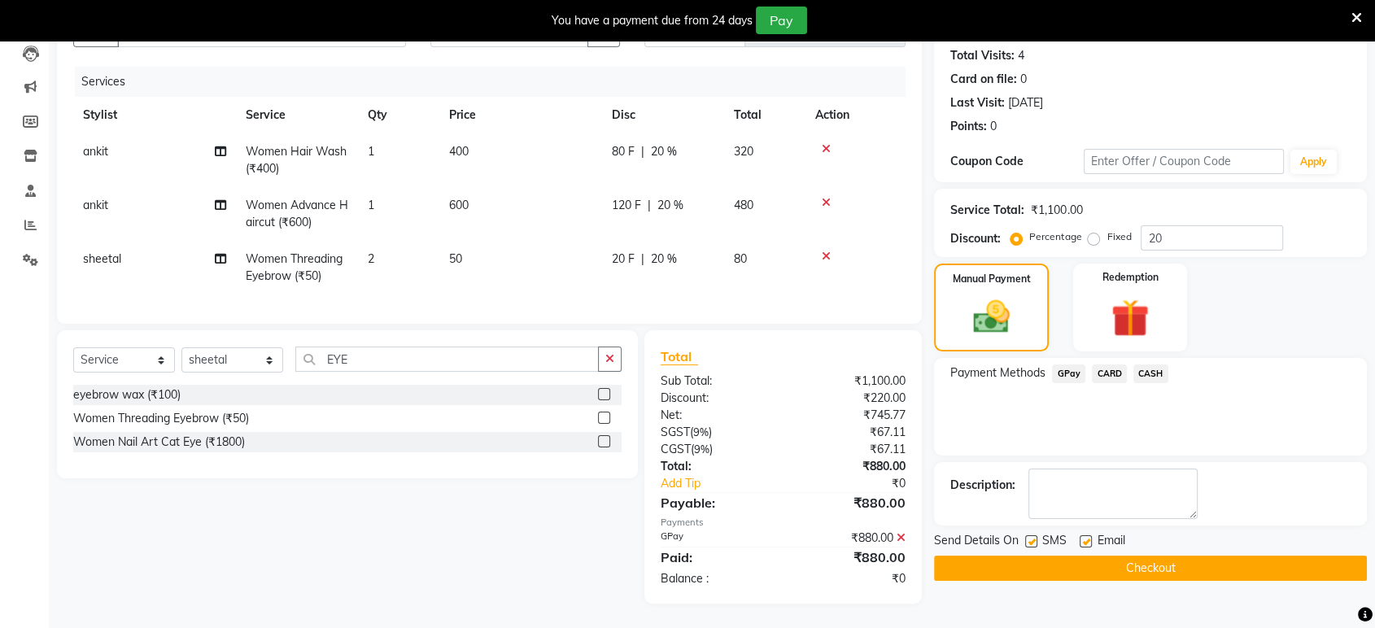
click at [1084, 535] on label at bounding box center [1086, 541] width 12 height 12
click at [1084, 537] on input "checkbox" at bounding box center [1085, 542] width 11 height 11
checkbox input "false"
click at [1030, 535] on label at bounding box center [1031, 541] width 12 height 12
click at [1030, 537] on input "checkbox" at bounding box center [1030, 542] width 11 height 11
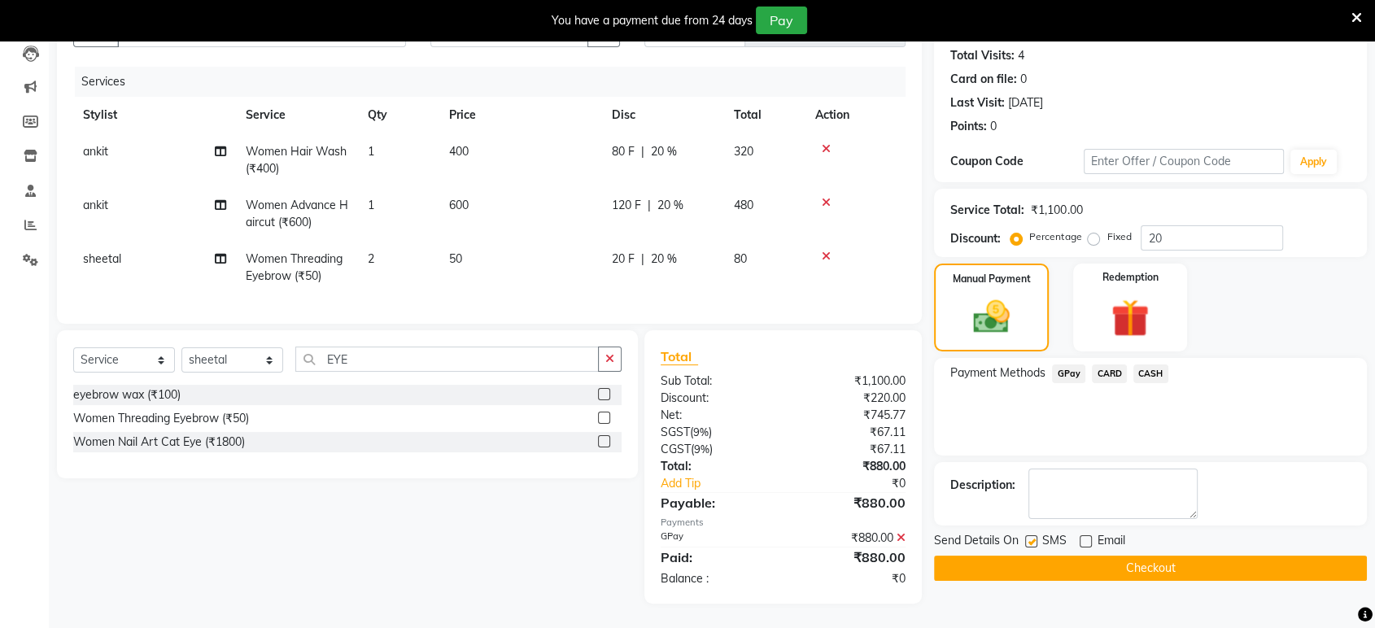
checkbox input "false"
click at [1057, 556] on button "Checkout" at bounding box center [1150, 568] width 433 height 25
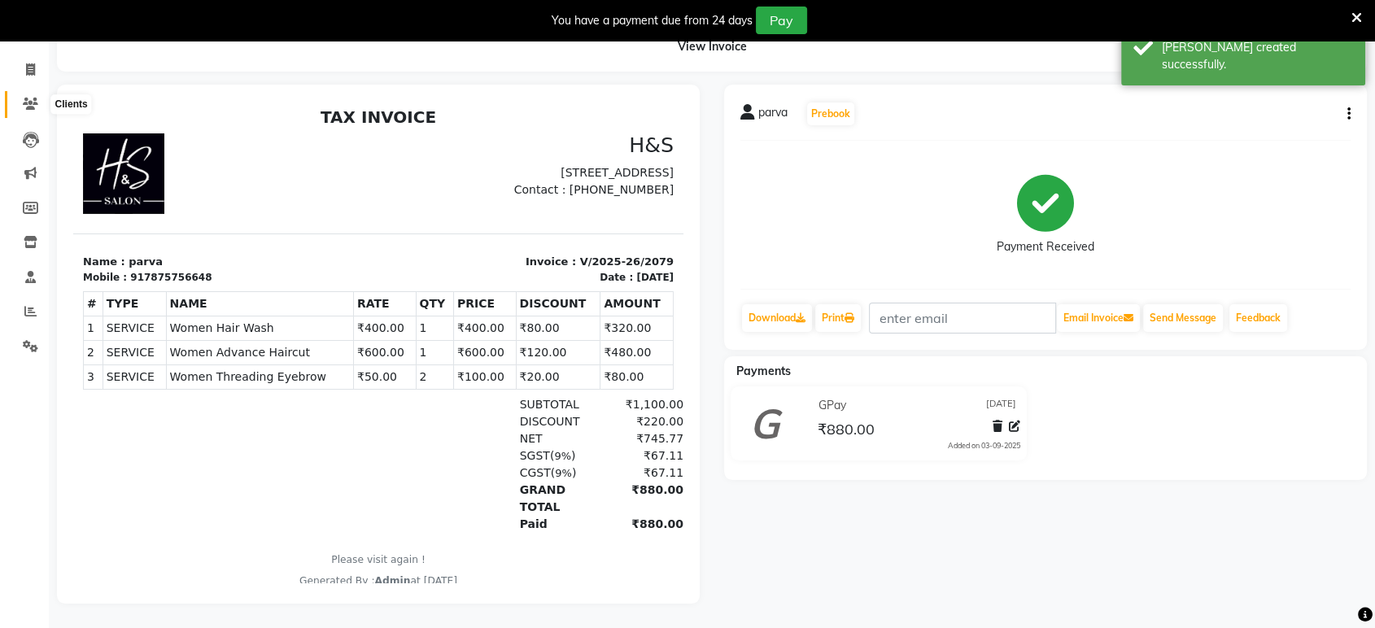
click at [27, 98] on icon at bounding box center [30, 104] width 15 height 12
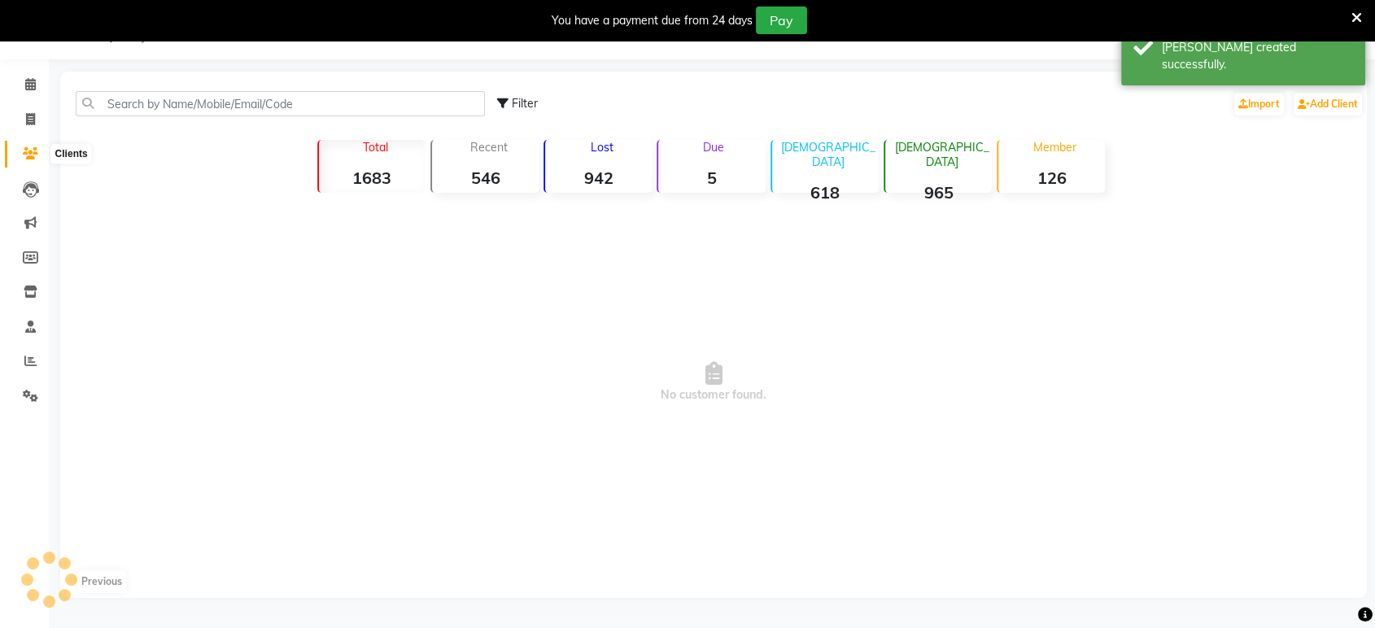
scroll to position [103, 0]
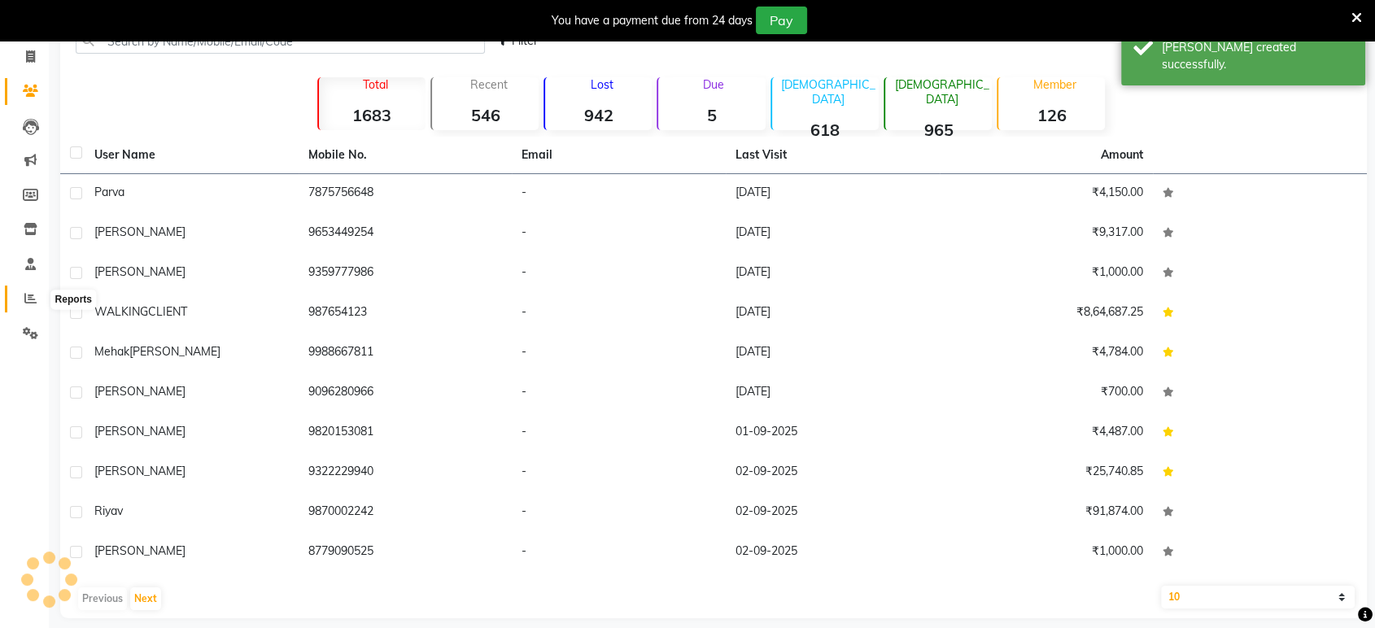
click at [33, 294] on icon at bounding box center [30, 298] width 12 height 12
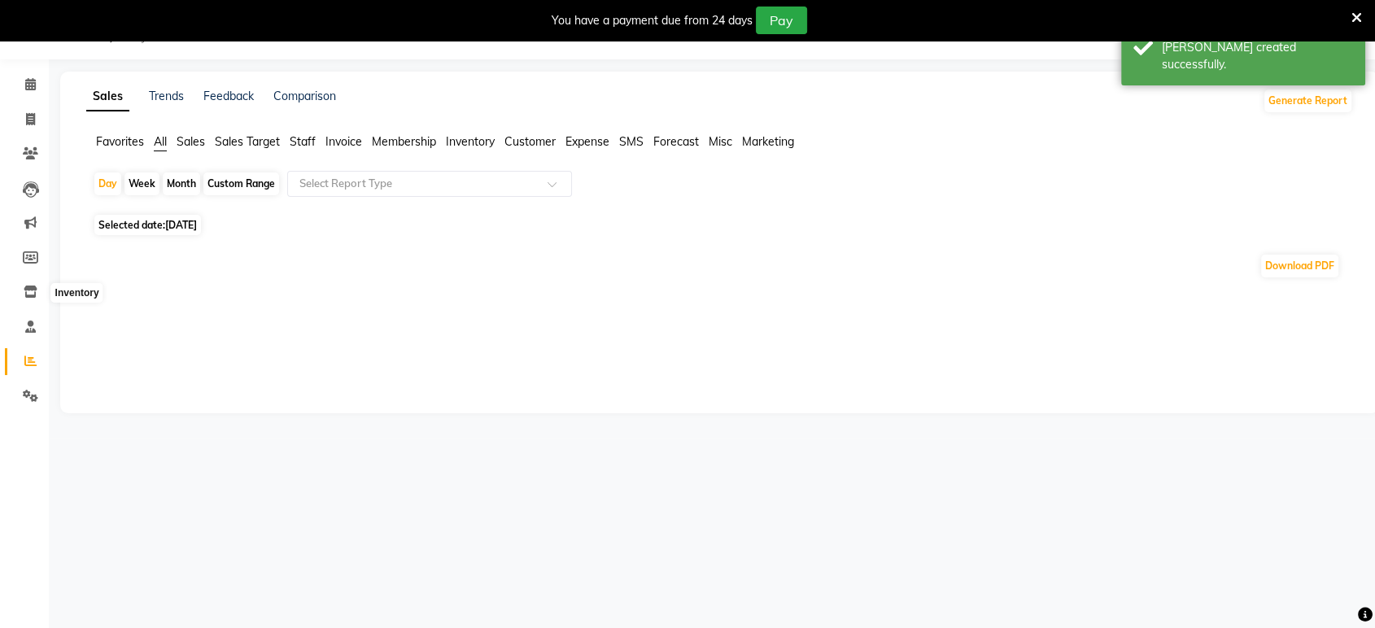
scroll to position [103, 0]
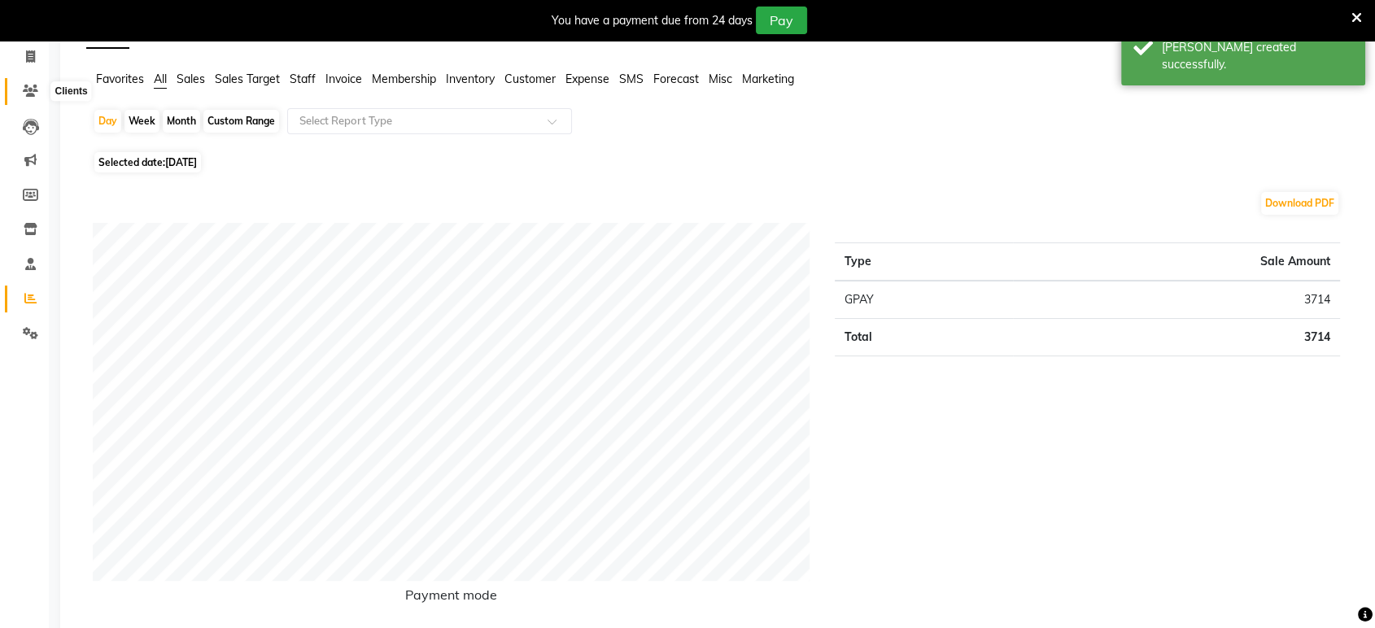
click at [30, 85] on icon at bounding box center [30, 91] width 15 height 12
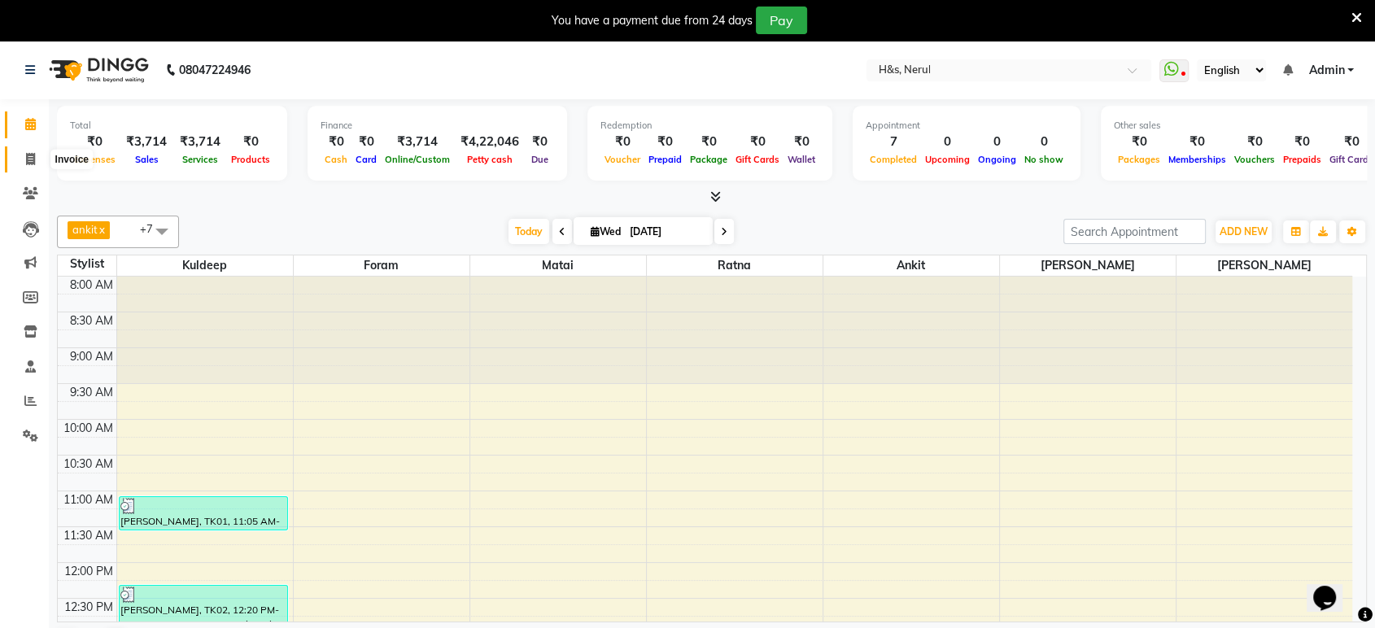
click at [23, 163] on span at bounding box center [30, 160] width 28 height 19
select select "service"
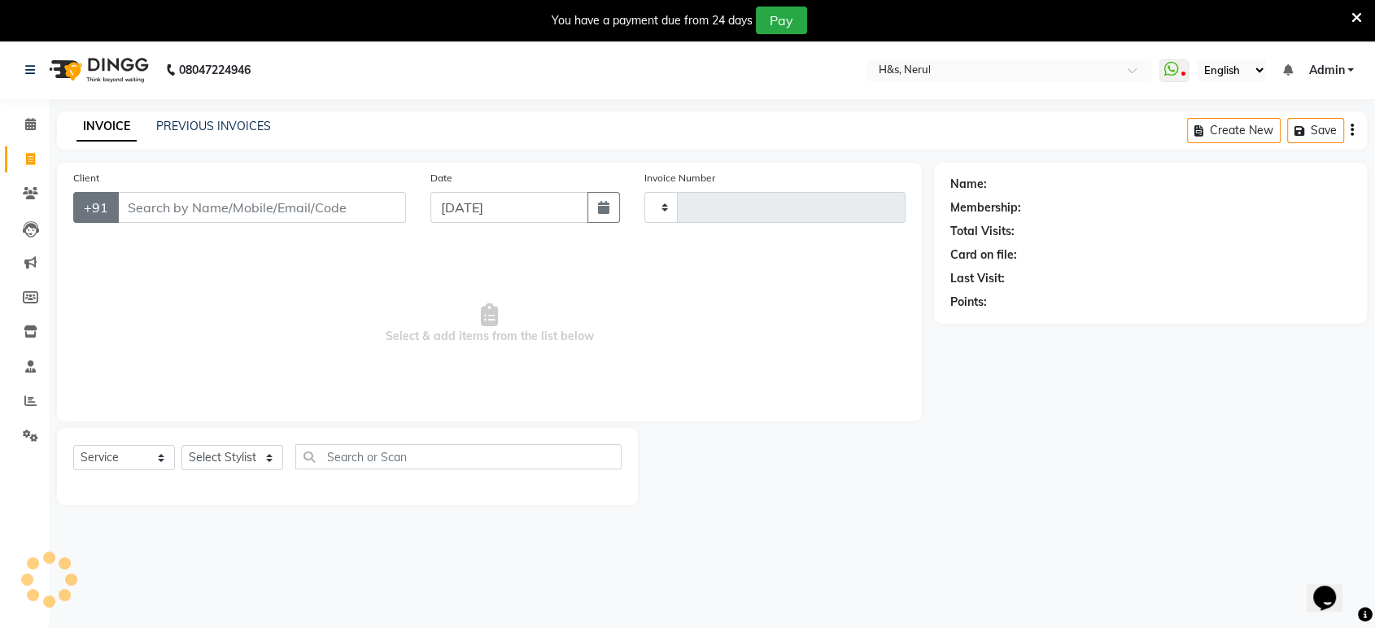
type input "2080"
select select "6419"
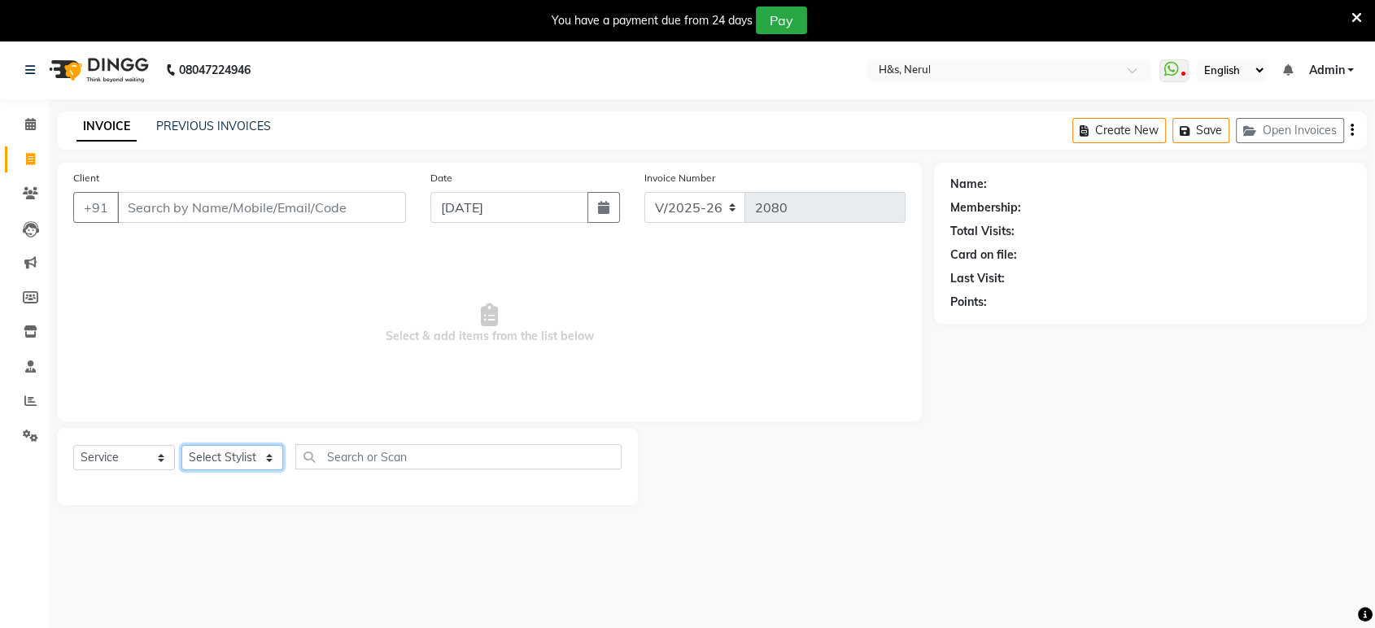
drag, startPoint x: 250, startPoint y: 467, endPoint x: 248, endPoint y: 448, distance: 18.8
click at [249, 467] on select "Select Stylist ankit [PERSON_NAME] Foram [PERSON_NAME] [PERSON_NAME] [PERSON_NA…" at bounding box center [232, 457] width 102 height 25
select select "61692"
click at [181, 445] on select "Select Stylist ankit [PERSON_NAME] Foram [PERSON_NAME] [PERSON_NAME] [PERSON_NA…" at bounding box center [232, 457] width 102 height 25
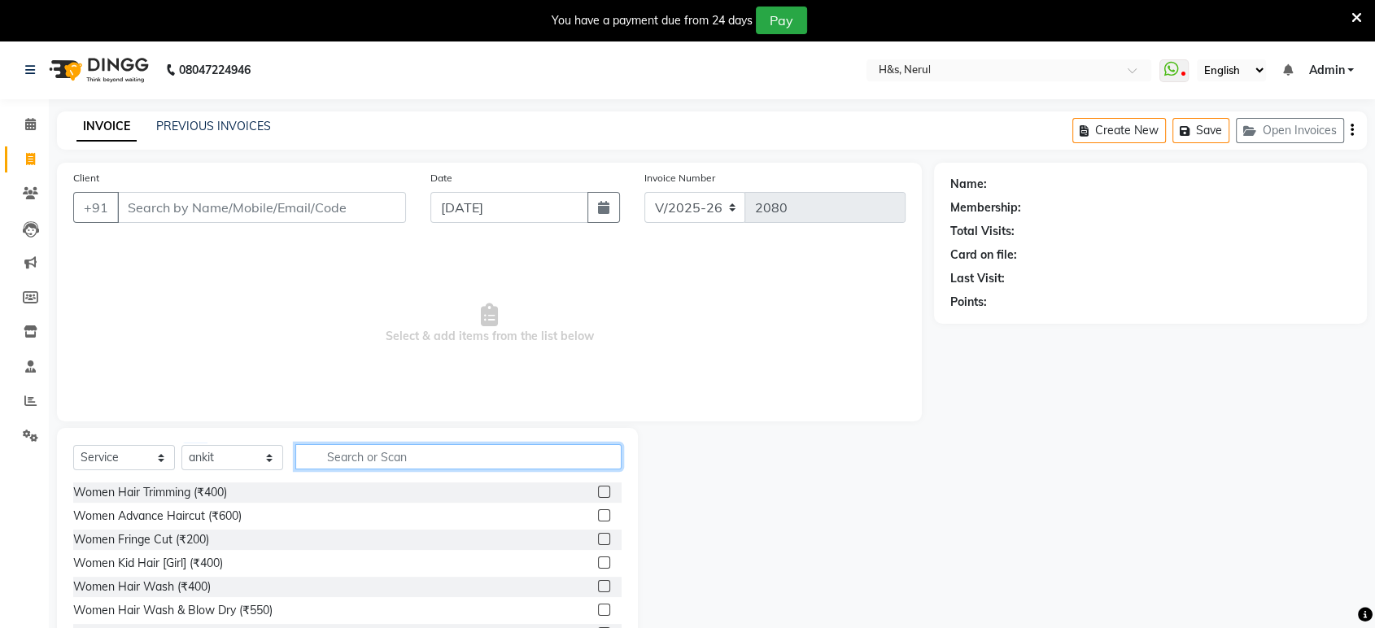
click at [335, 454] on input "text" at bounding box center [458, 456] width 326 height 25
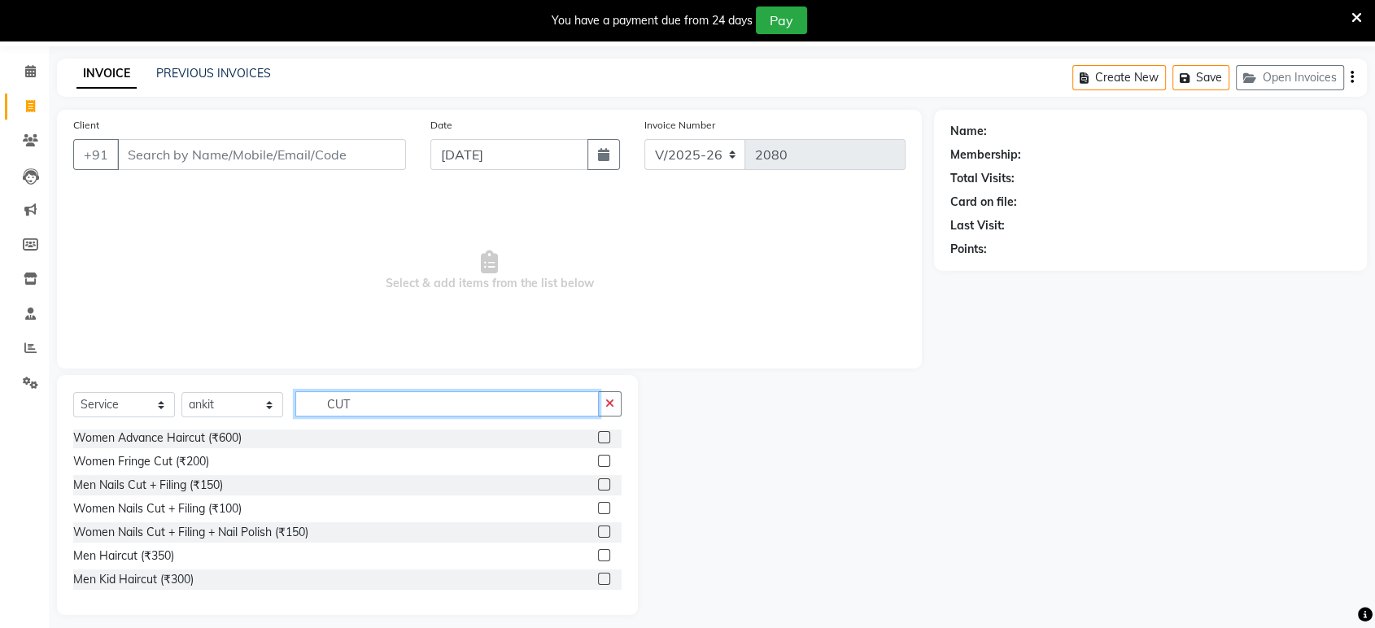
scroll to position [59, 0]
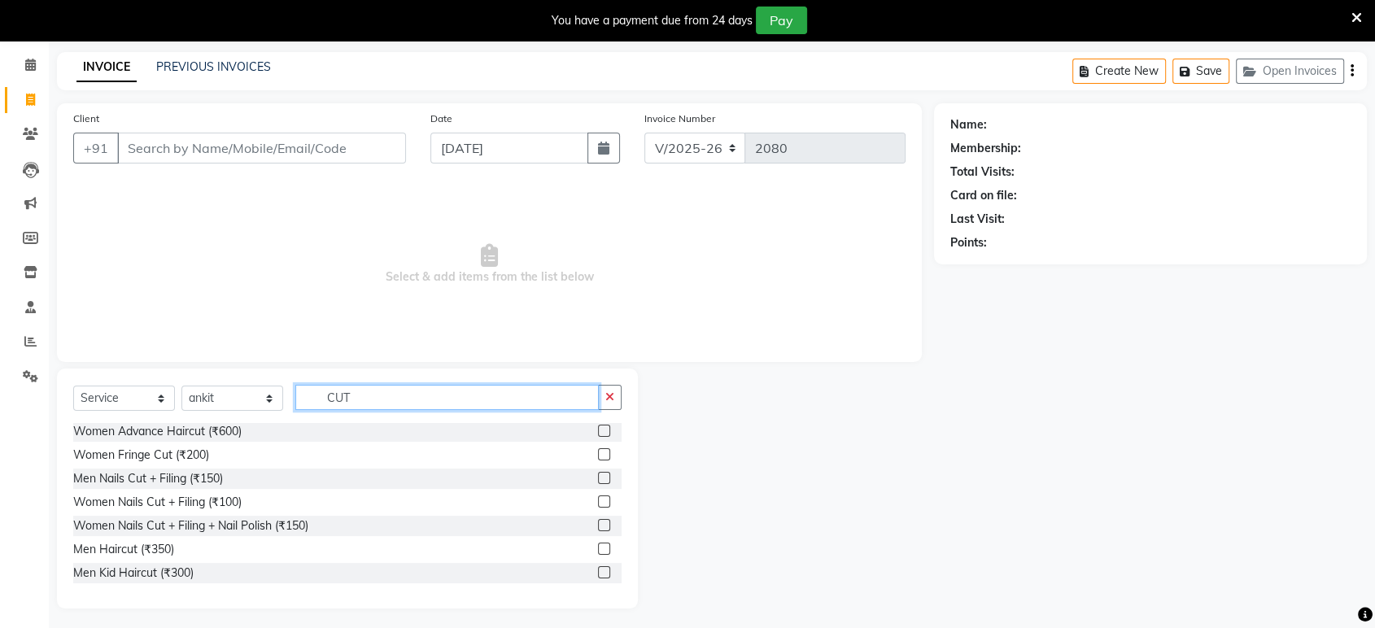
type input "CUT"
click at [581, 563] on div "Men Kid Haircut (₹300)" at bounding box center [347, 573] width 548 height 20
click at [598, 570] on label at bounding box center [604, 572] width 12 height 12
click at [598, 570] on input "checkbox" at bounding box center [603, 573] width 11 height 11
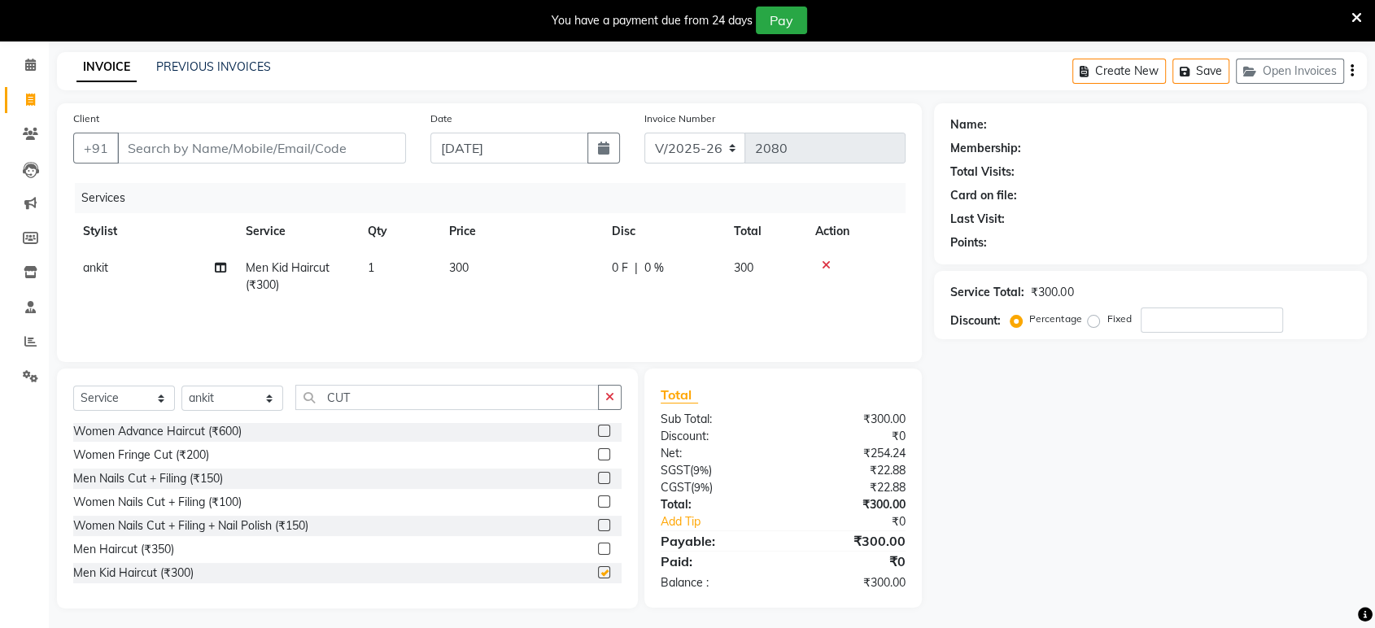
checkbox input "false"
click at [150, 164] on div "Client +91" at bounding box center [239, 143] width 357 height 67
click at [152, 161] on input "Client" at bounding box center [261, 148] width 289 height 31
type input "9"
type input "0"
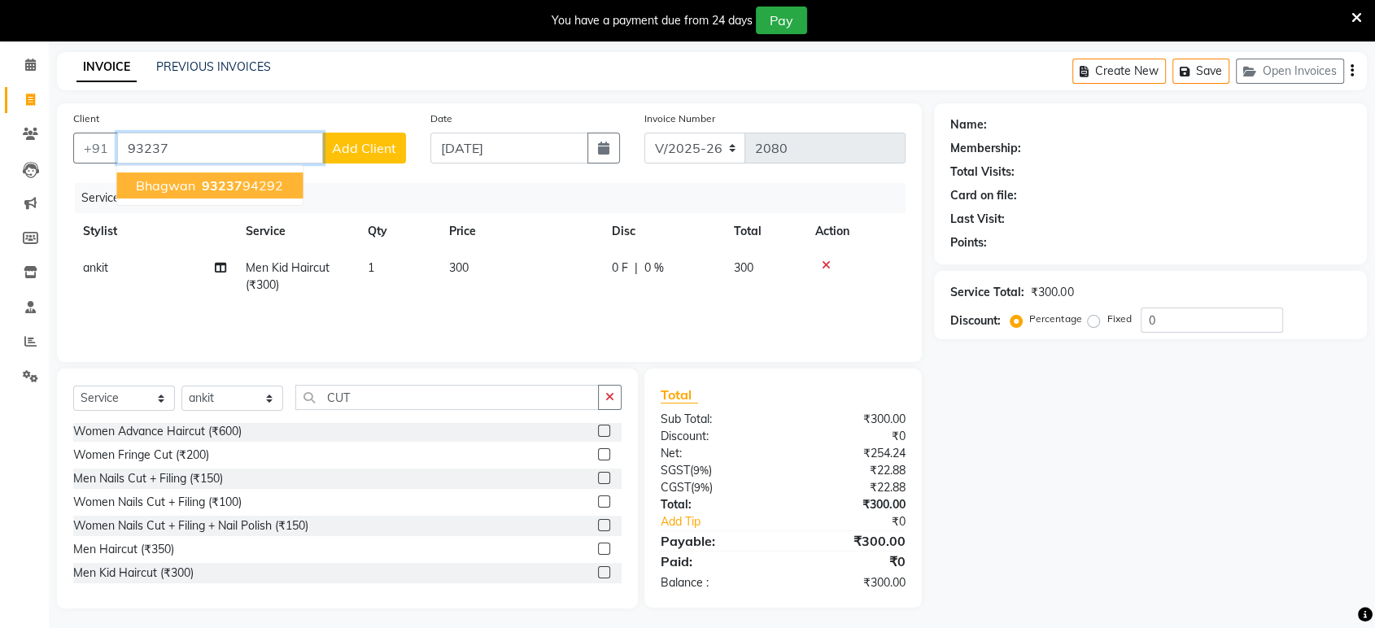
click at [169, 185] on span "bhagwan" at bounding box center [165, 185] width 59 height 16
type input "9323794292"
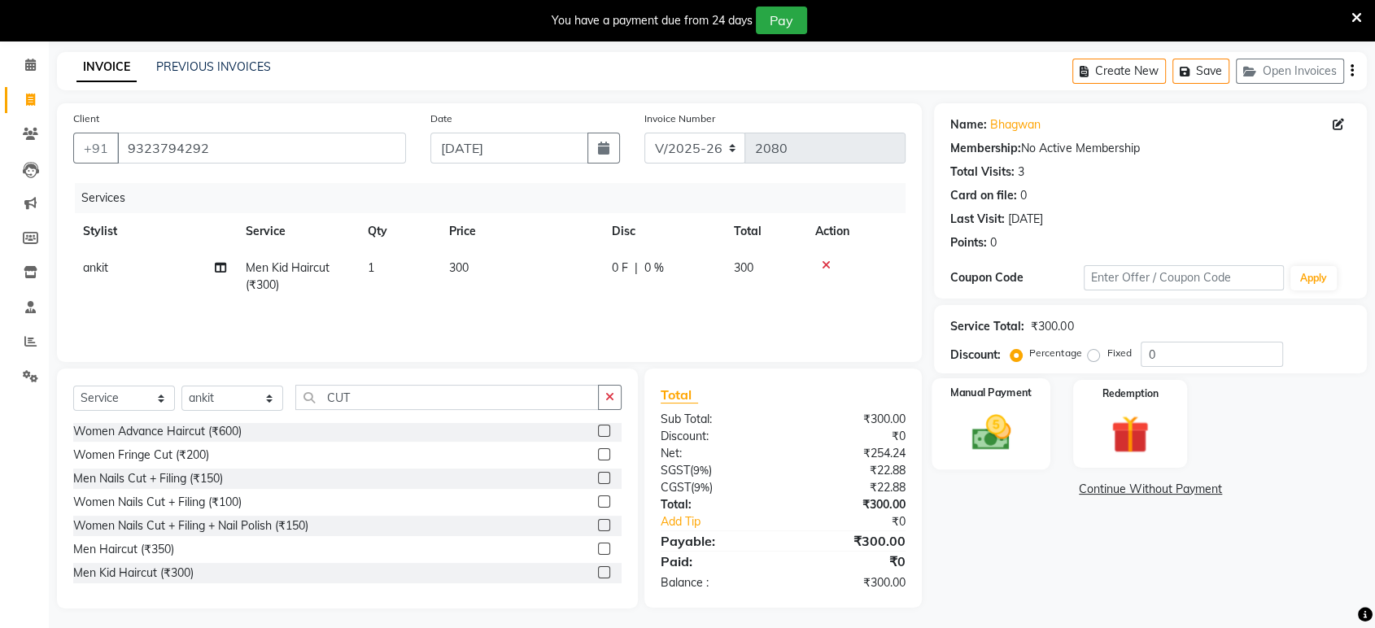
click at [985, 408] on div "Manual Payment" at bounding box center [991, 423] width 119 height 91
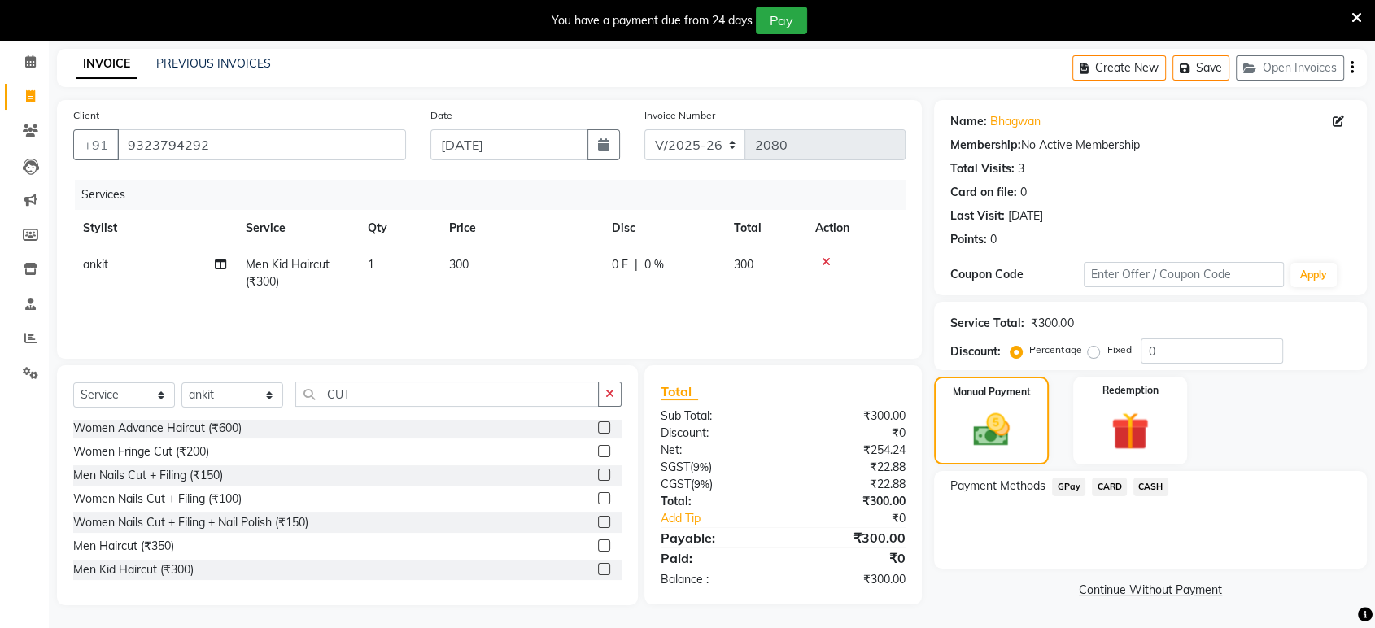
scroll to position [63, 0]
click at [1152, 490] on span "CASH" at bounding box center [1150, 486] width 35 height 19
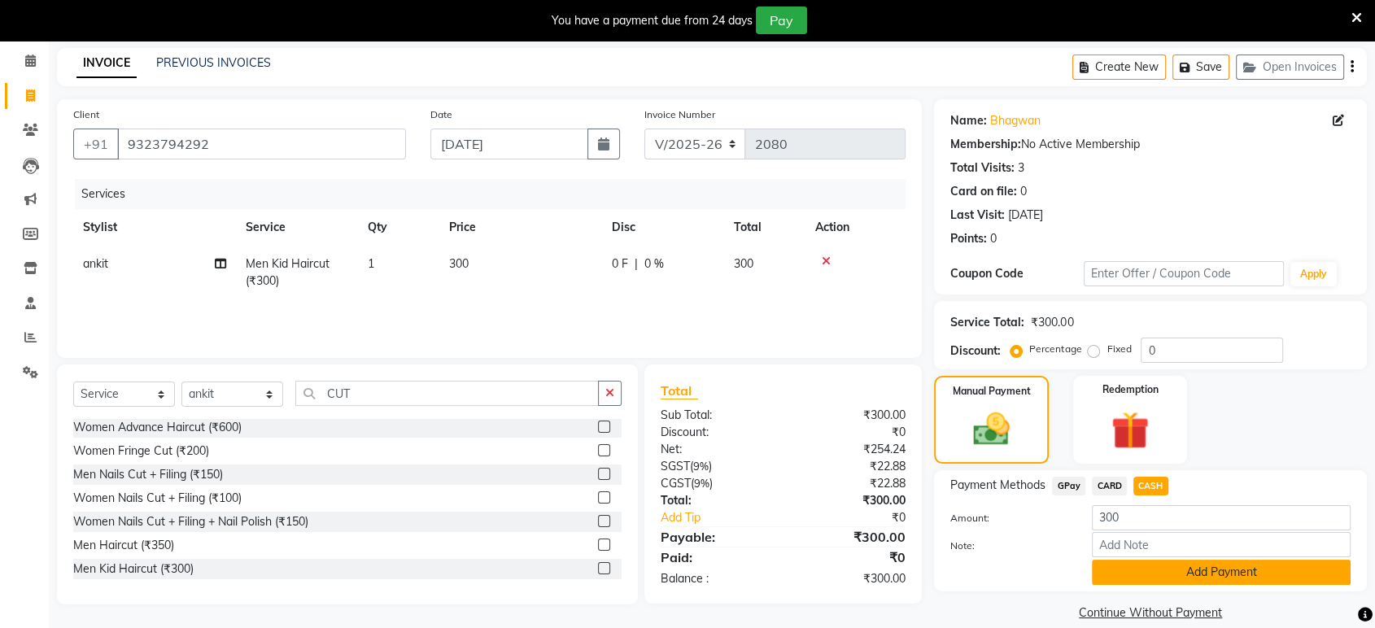
click at [1160, 566] on button "Add Payment" at bounding box center [1221, 572] width 259 height 25
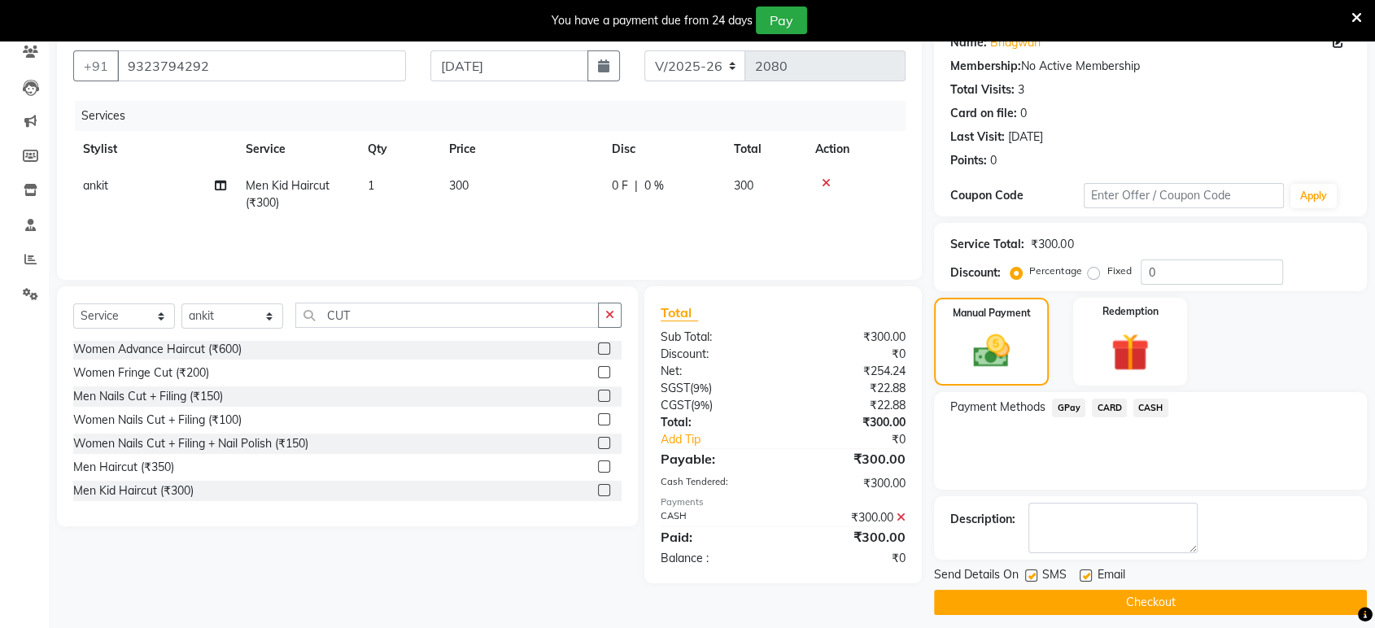
scroll to position [151, 0]
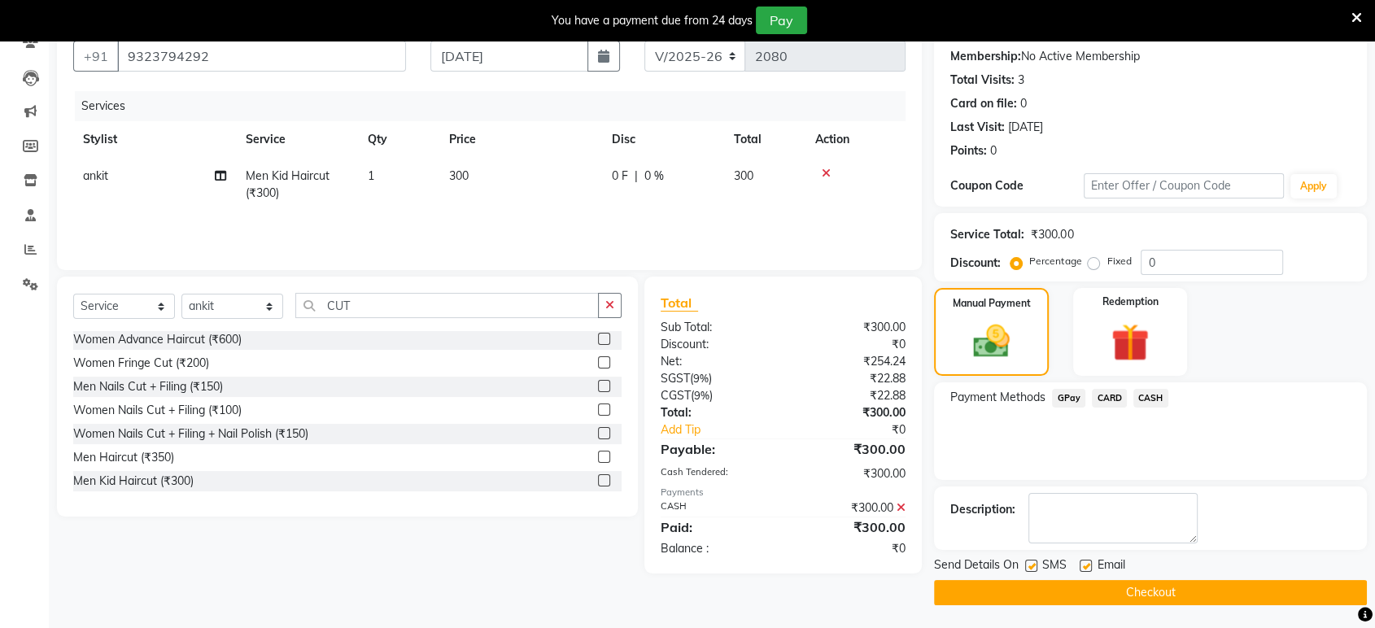
click at [1082, 566] on label at bounding box center [1086, 566] width 12 height 12
click at [1082, 566] on input "checkbox" at bounding box center [1085, 566] width 11 height 11
checkbox input "false"
click at [1033, 567] on label at bounding box center [1031, 566] width 12 height 12
click at [1033, 567] on input "checkbox" at bounding box center [1030, 566] width 11 height 11
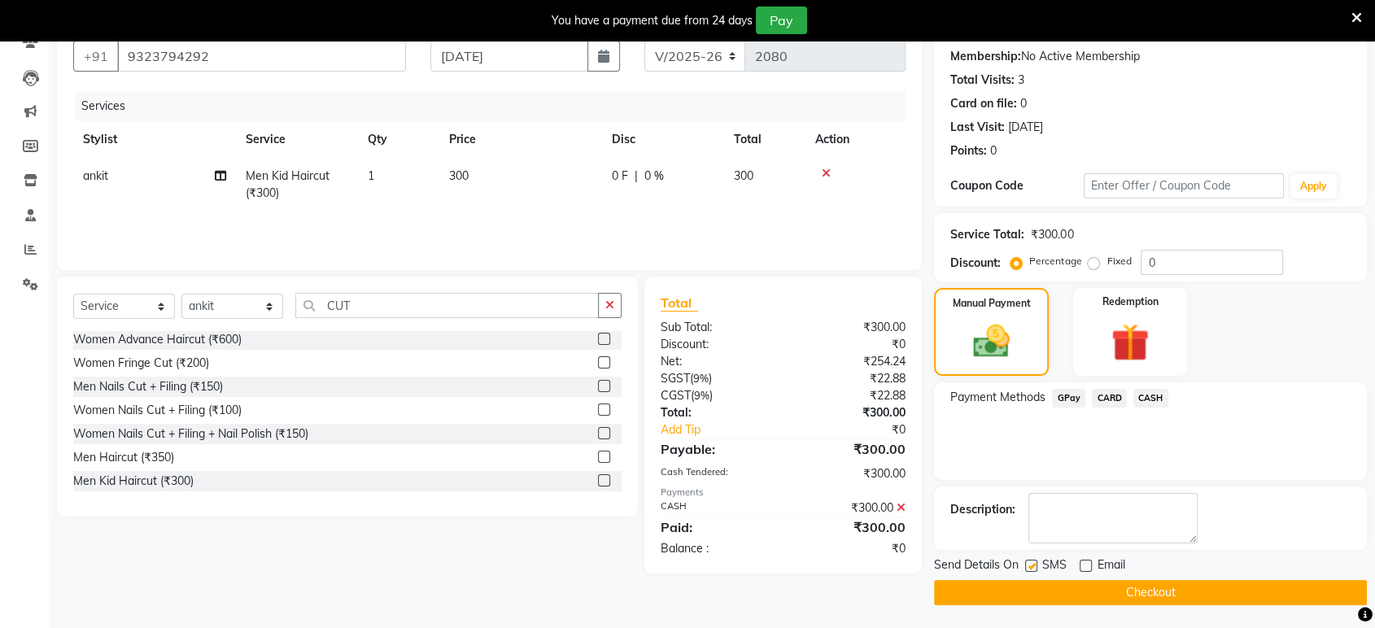
checkbox input "false"
click at [1089, 584] on button "Checkout" at bounding box center [1150, 592] width 433 height 25
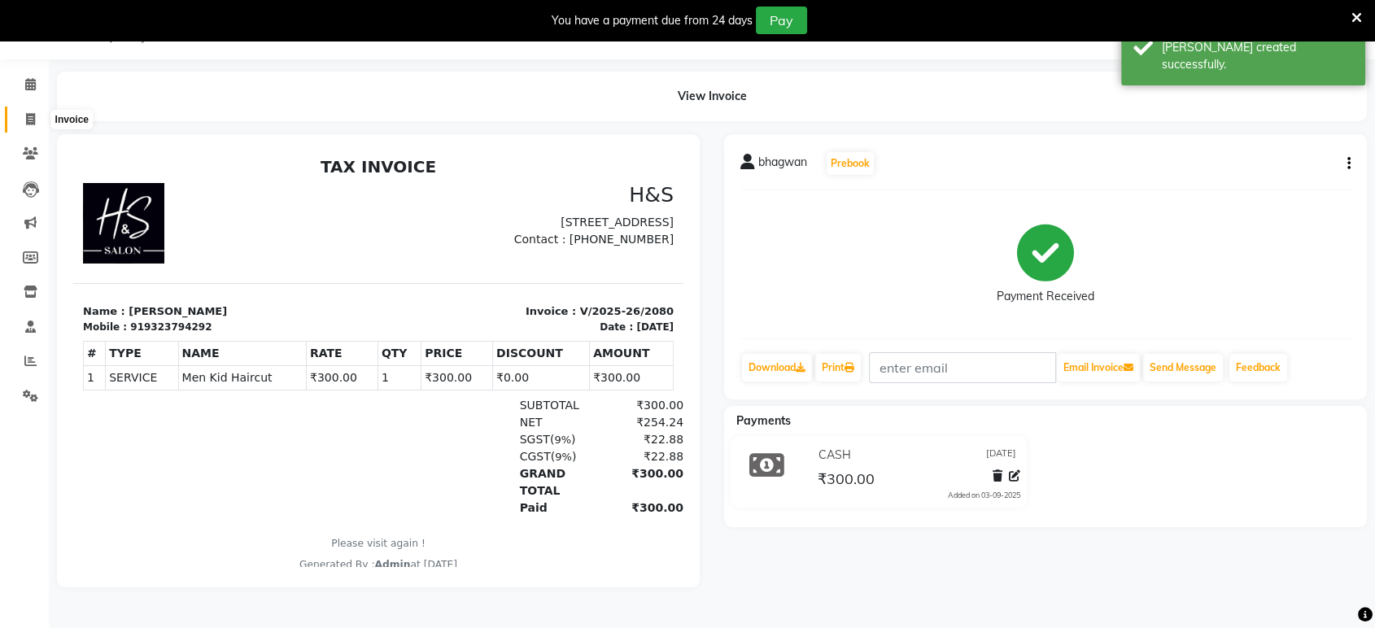
click at [34, 114] on icon at bounding box center [30, 119] width 9 height 12
select select "service"
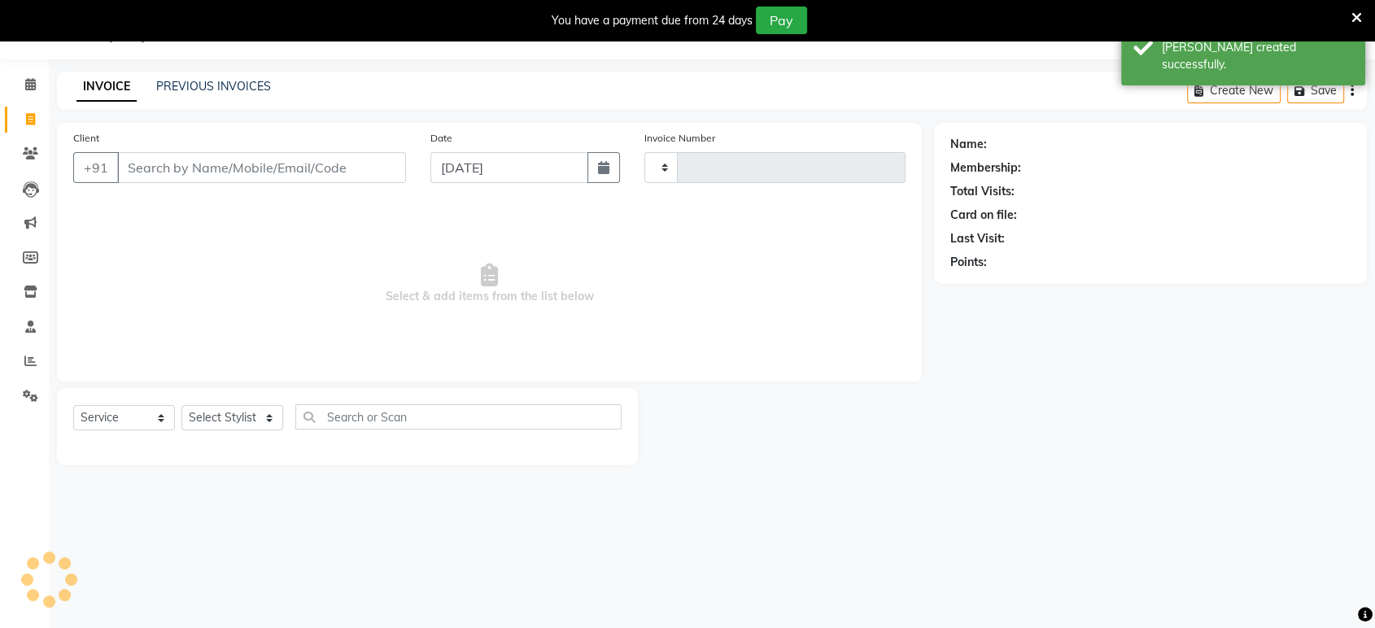
type input "2081"
select select "6419"
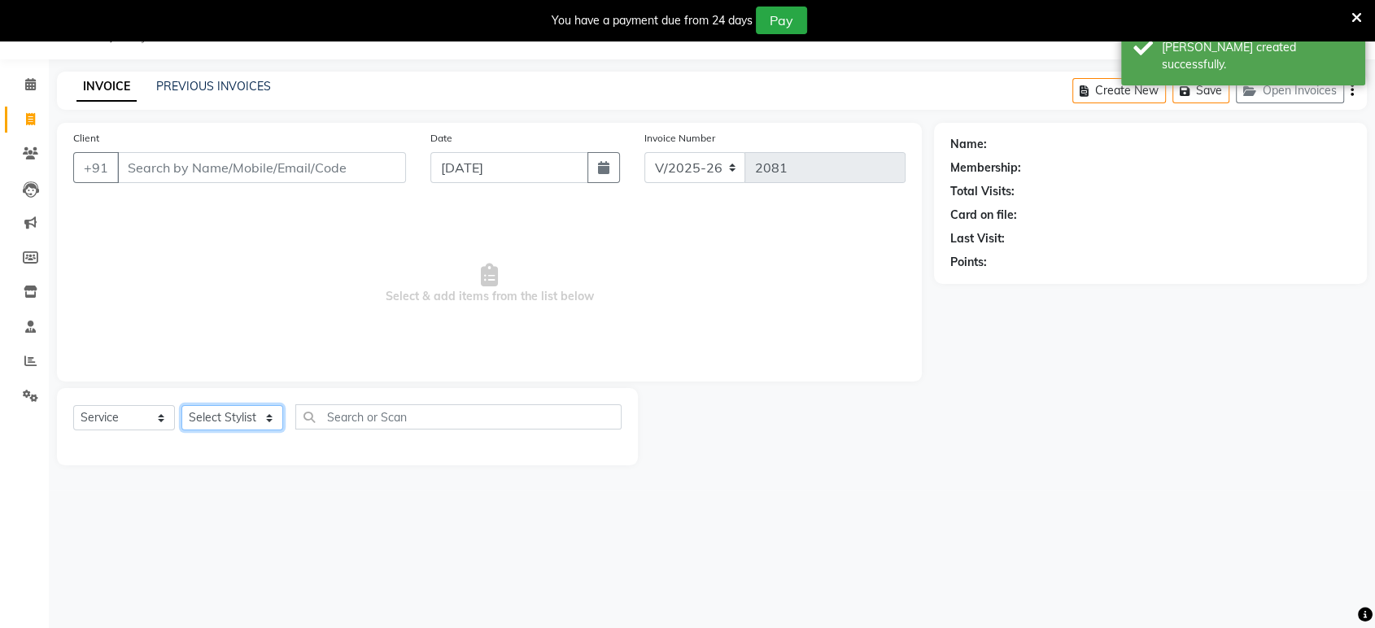
click at [213, 421] on select "Select Stylist ankit [PERSON_NAME] Foram [PERSON_NAME] [PERSON_NAME] [PERSON_NA…" at bounding box center [232, 417] width 102 height 25
select select "49331"
click at [181, 405] on select "Select Stylist ankit [PERSON_NAME] Foram [PERSON_NAME] [PERSON_NAME] [PERSON_NA…" at bounding box center [232, 417] width 102 height 25
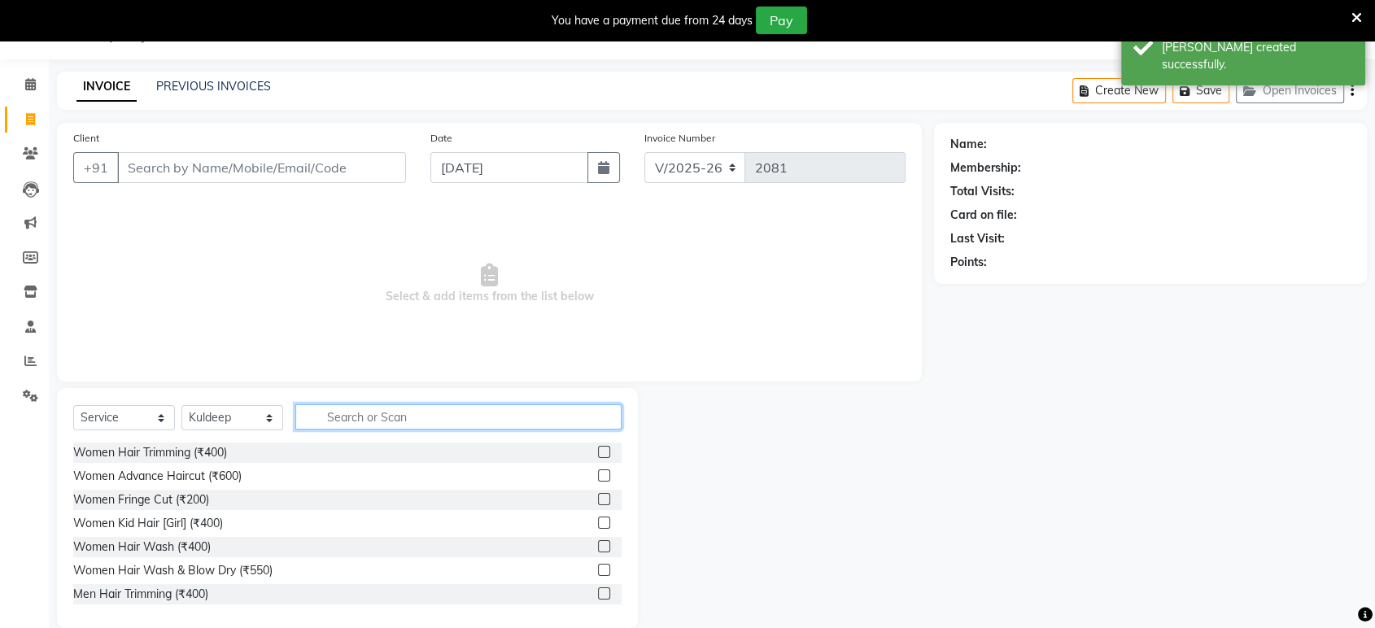
click at [396, 408] on input "text" at bounding box center [458, 416] width 326 height 25
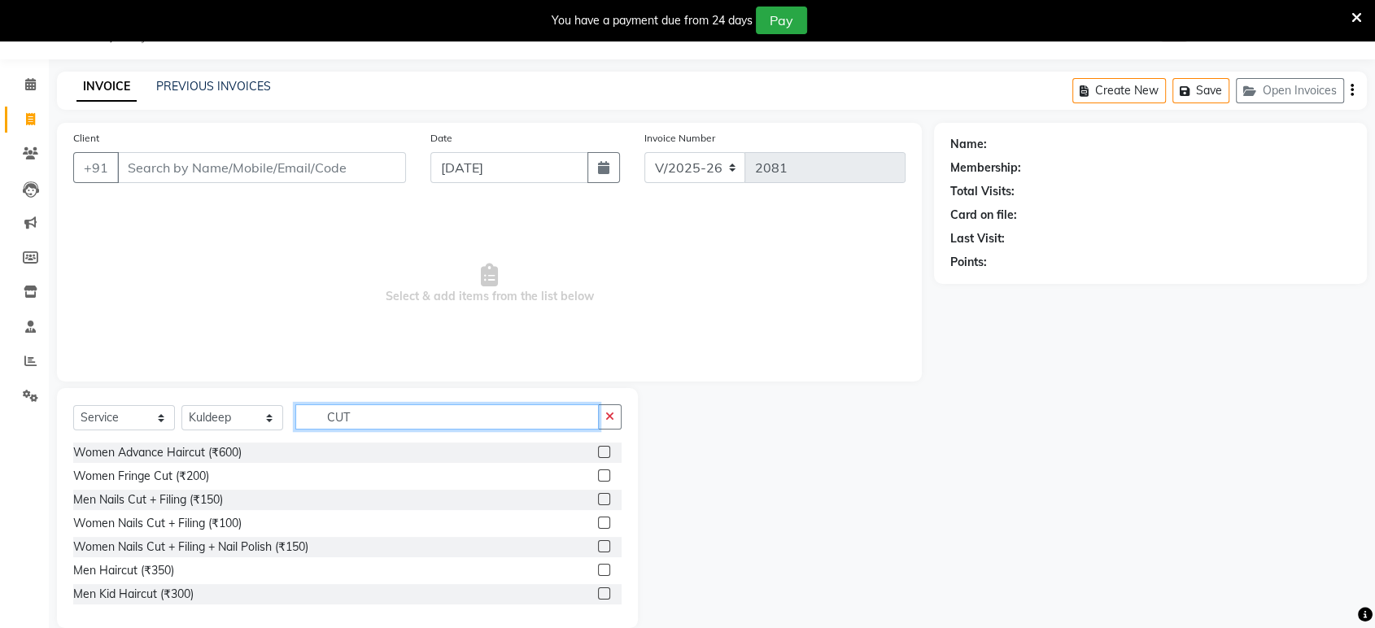
type input "CUT"
click at [598, 572] on label at bounding box center [604, 570] width 12 height 12
click at [598, 572] on input "checkbox" at bounding box center [603, 571] width 11 height 11
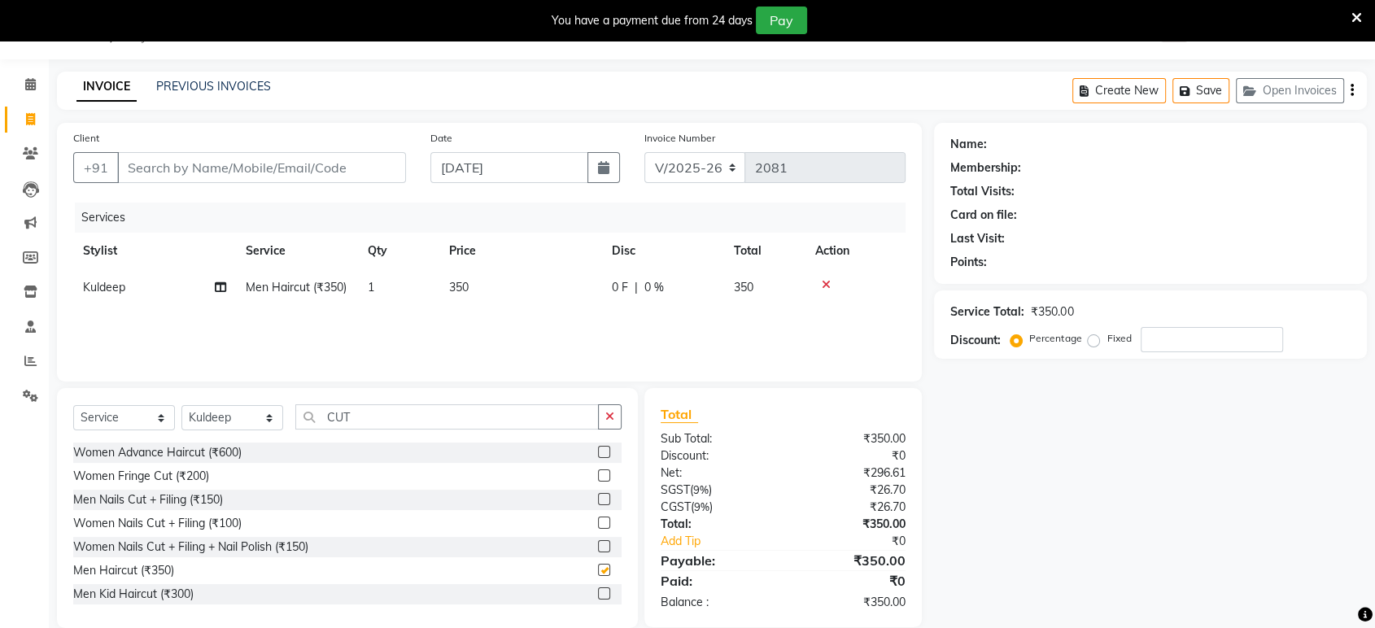
checkbox input "false"
click at [294, 172] on input "Client" at bounding box center [261, 167] width 289 height 31
click at [176, 153] on input "Client" at bounding box center [261, 167] width 289 height 31
type input "9"
type input "0"
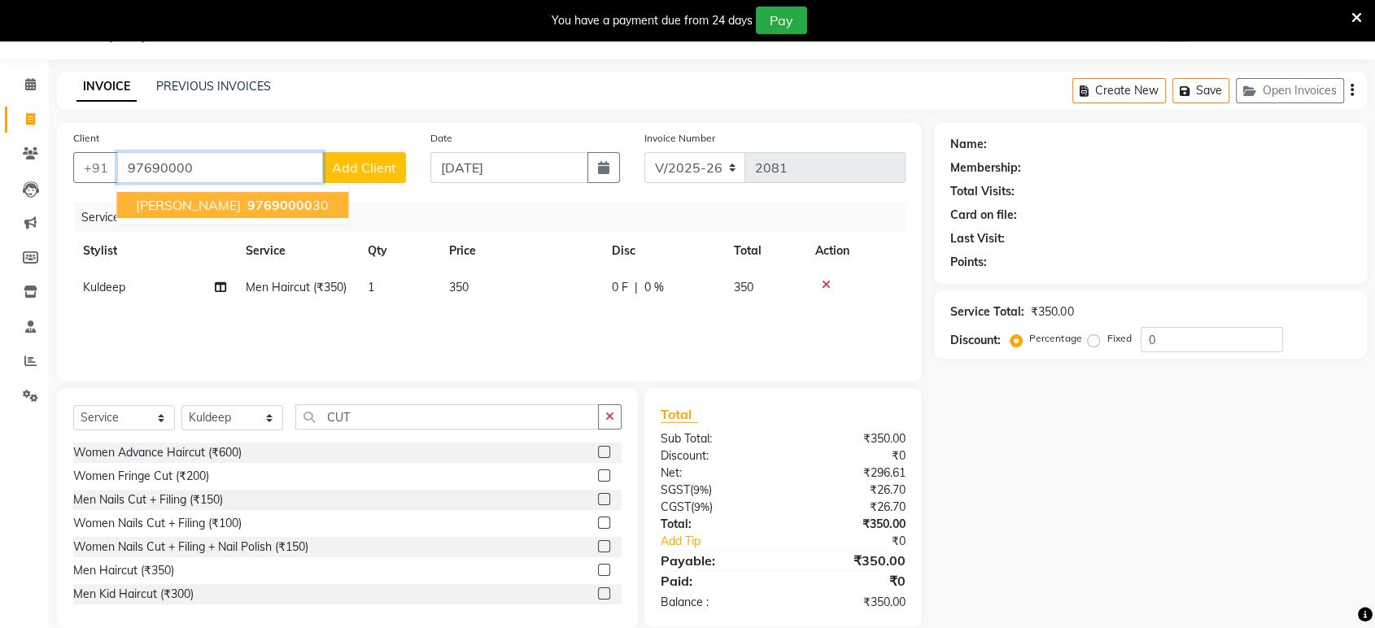
click at [172, 199] on button "ranja 97690000 30" at bounding box center [232, 205] width 232 height 26
type input "9769000030"
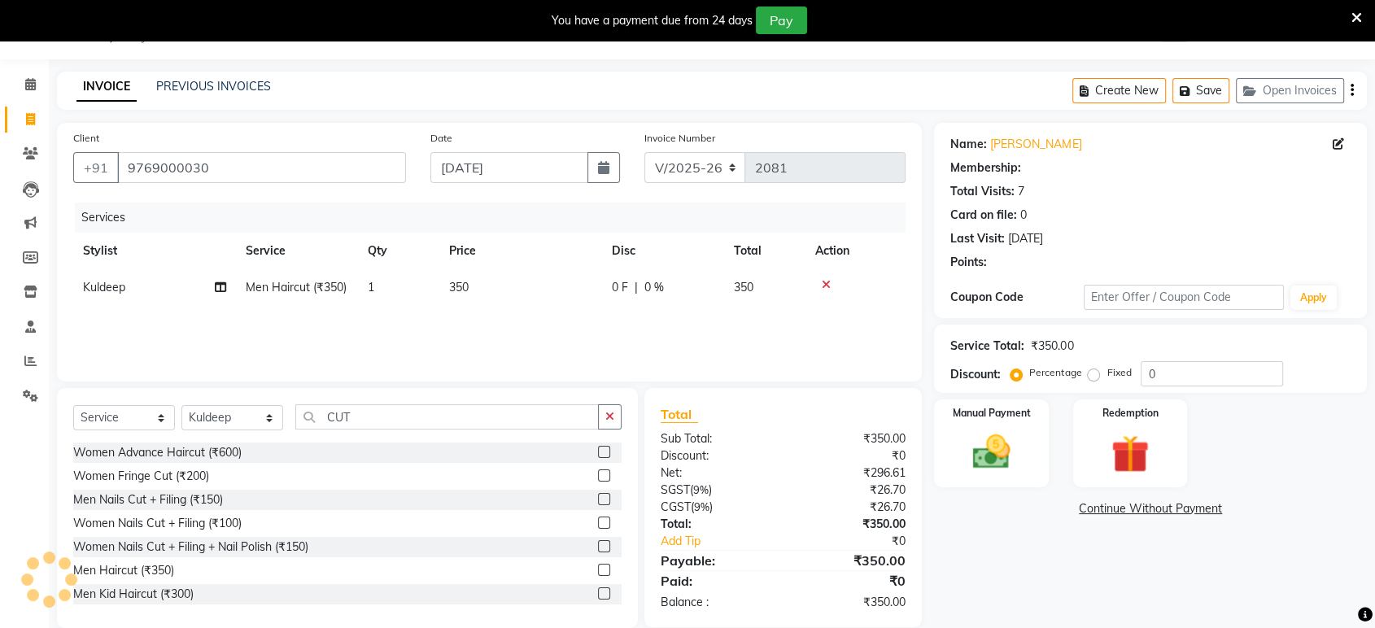
select select "1: Object"
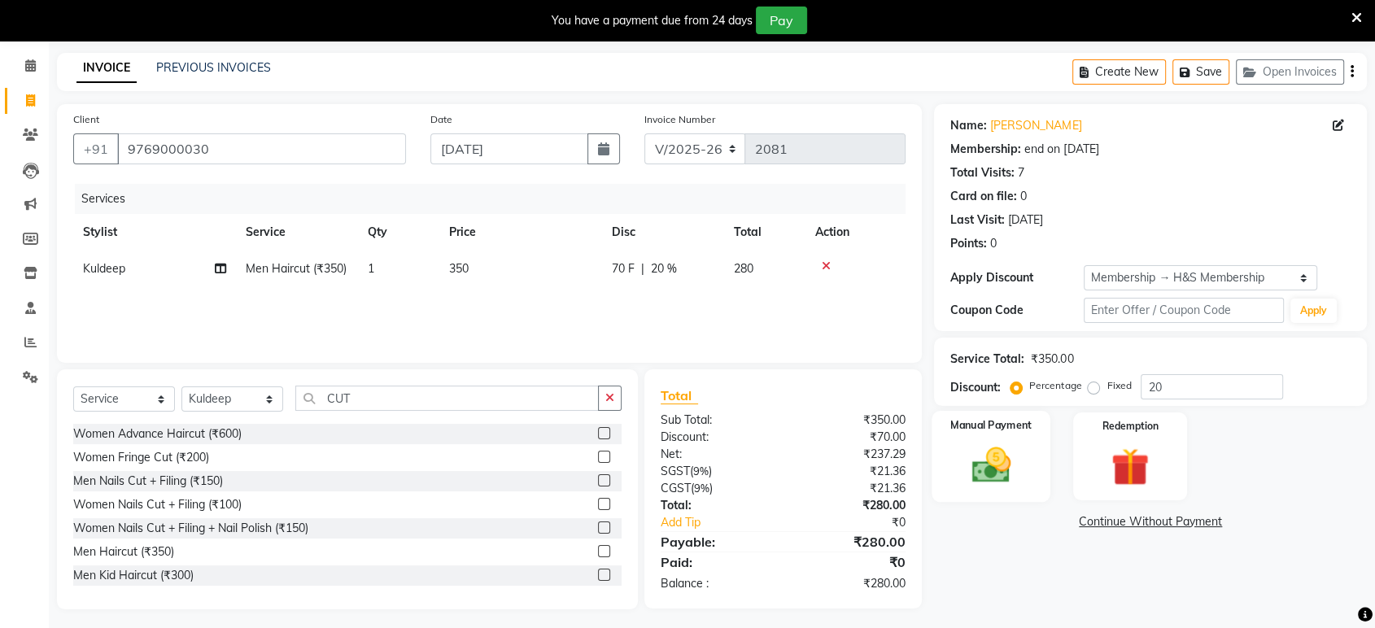
scroll to position [63, 0]
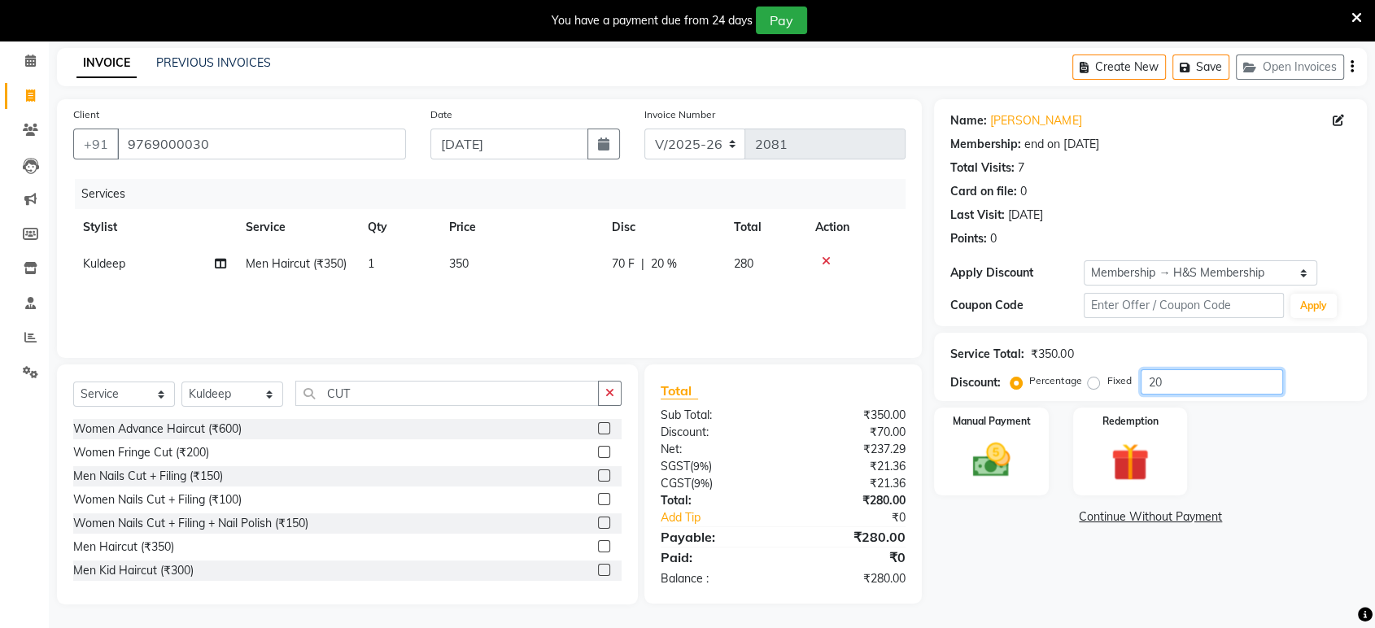
click at [1223, 384] on input "20" at bounding box center [1212, 381] width 142 height 25
type input "2"
type input "15"
click at [1211, 470] on div "Manual Payment Redemption" at bounding box center [1150, 452] width 457 height 88
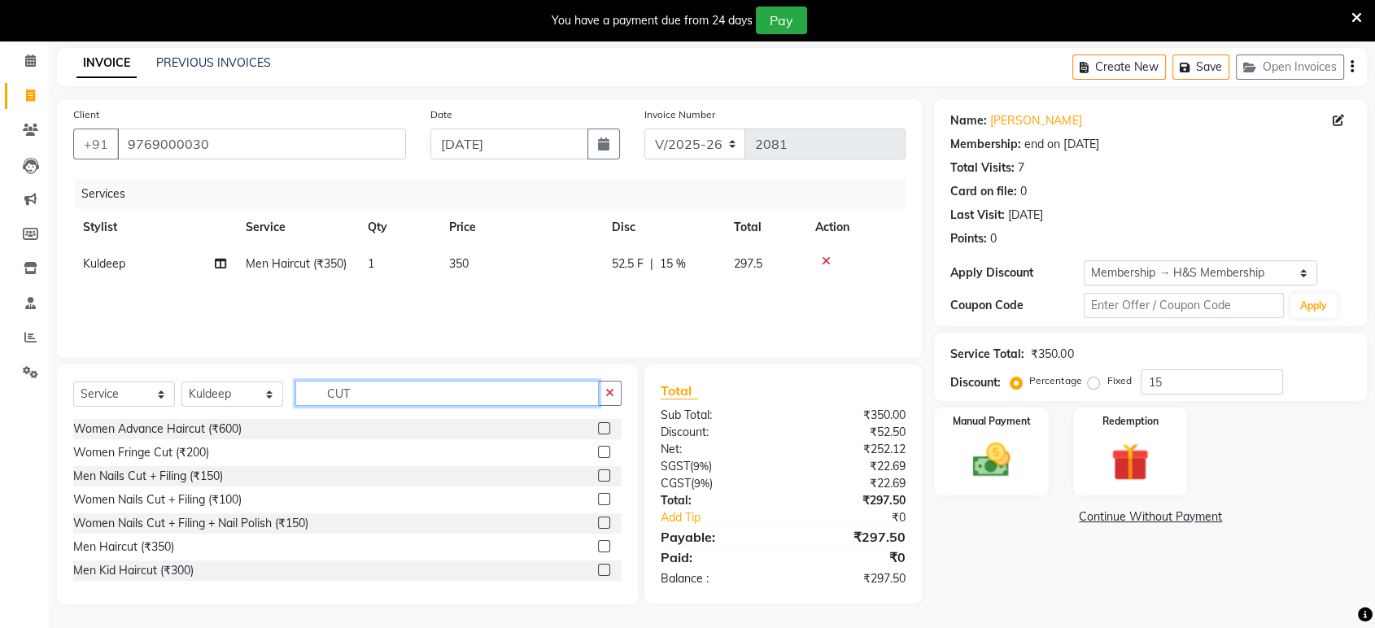
click at [449, 387] on input "CUT" at bounding box center [447, 393] width 304 height 25
type input "C"
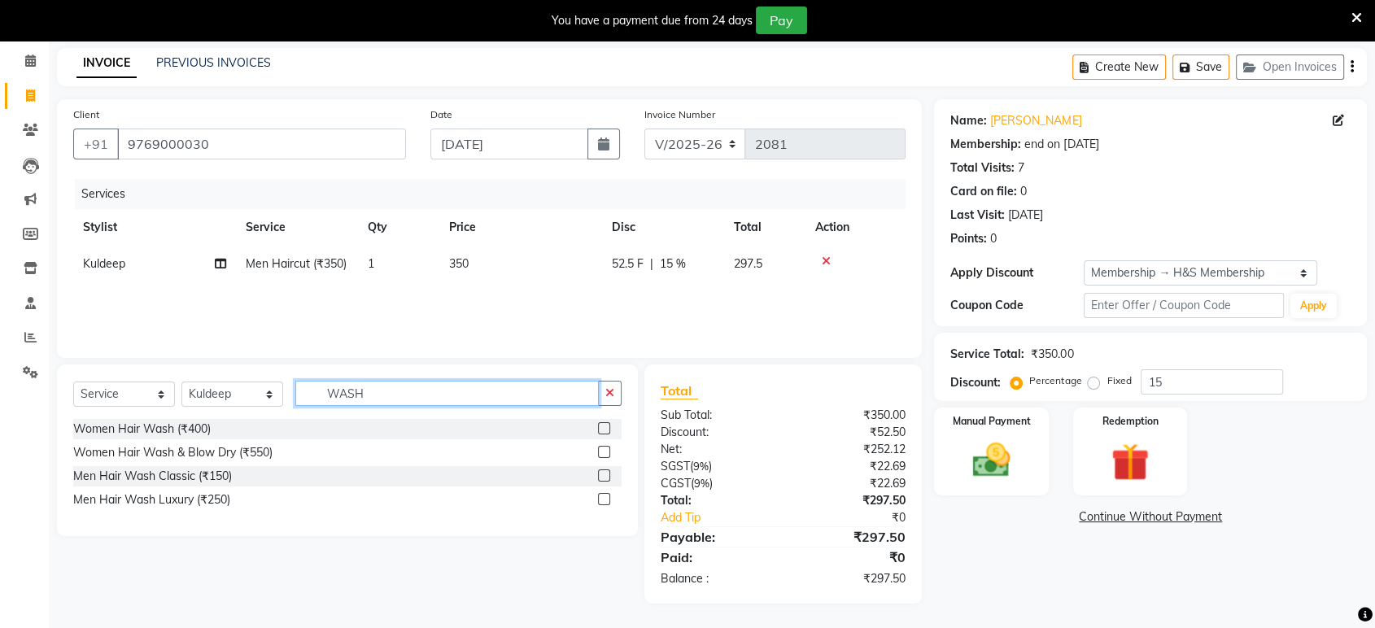
scroll to position [63, 0]
type input "WASH"
click at [609, 474] on label at bounding box center [604, 476] width 12 height 12
click at [609, 474] on input "checkbox" at bounding box center [603, 477] width 11 height 11
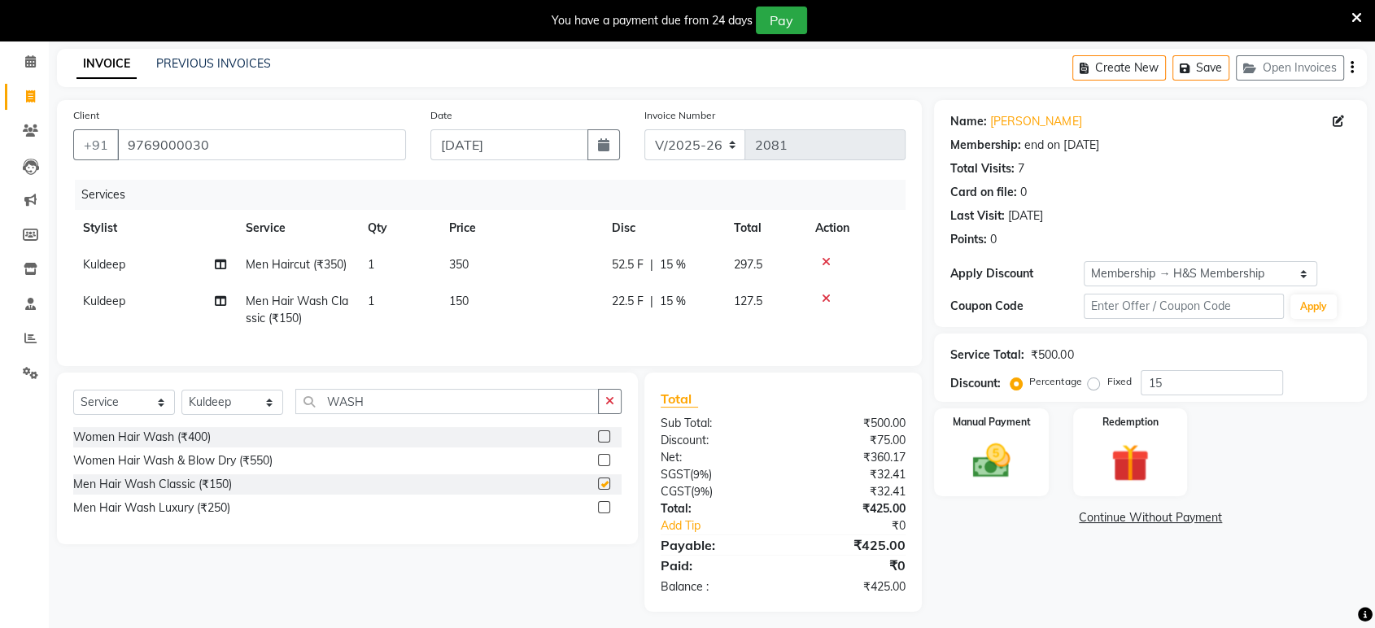
checkbox input "false"
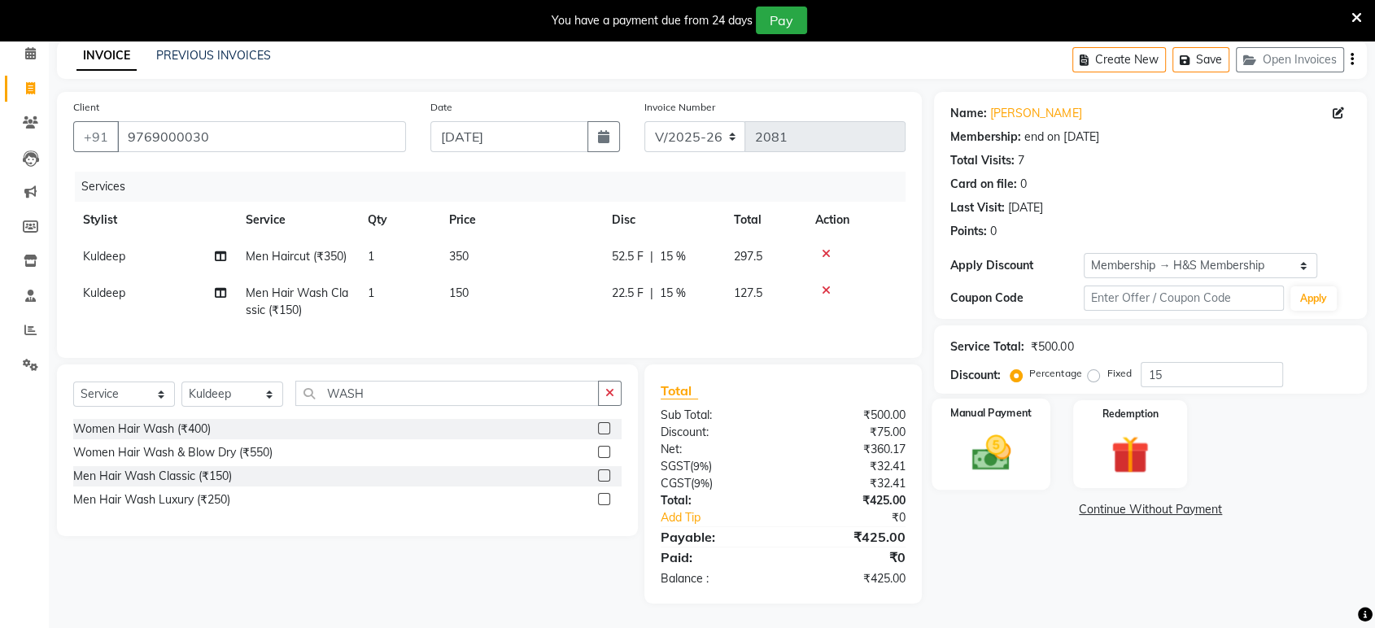
click at [1006, 435] on img at bounding box center [990, 453] width 63 height 46
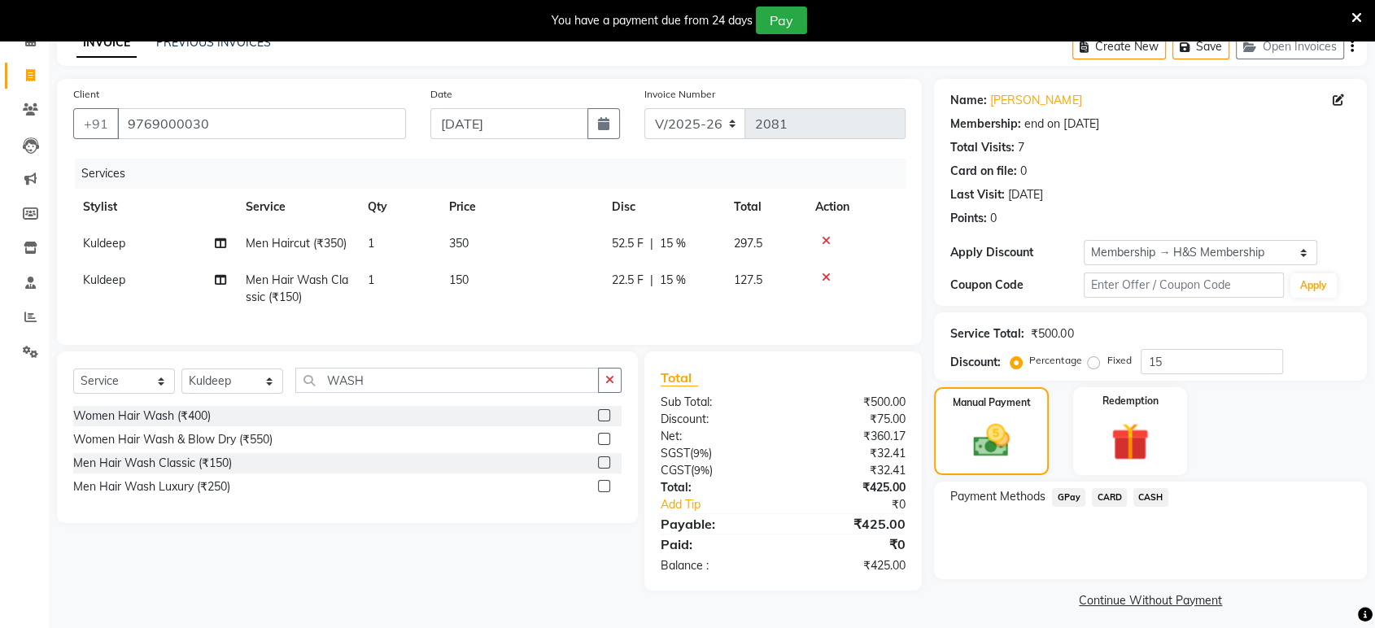
click at [1152, 497] on span "CASH" at bounding box center [1150, 497] width 35 height 19
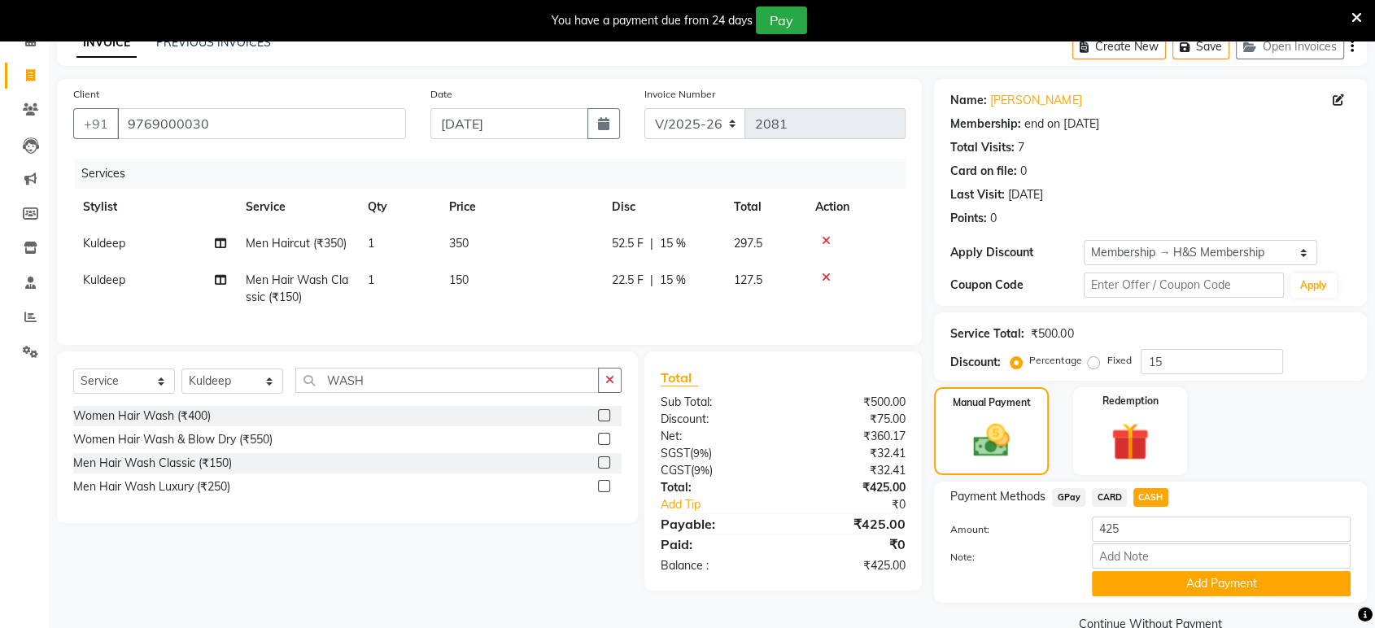
scroll to position [115, 0]
